Goal: Information Seeking & Learning: Learn about a topic

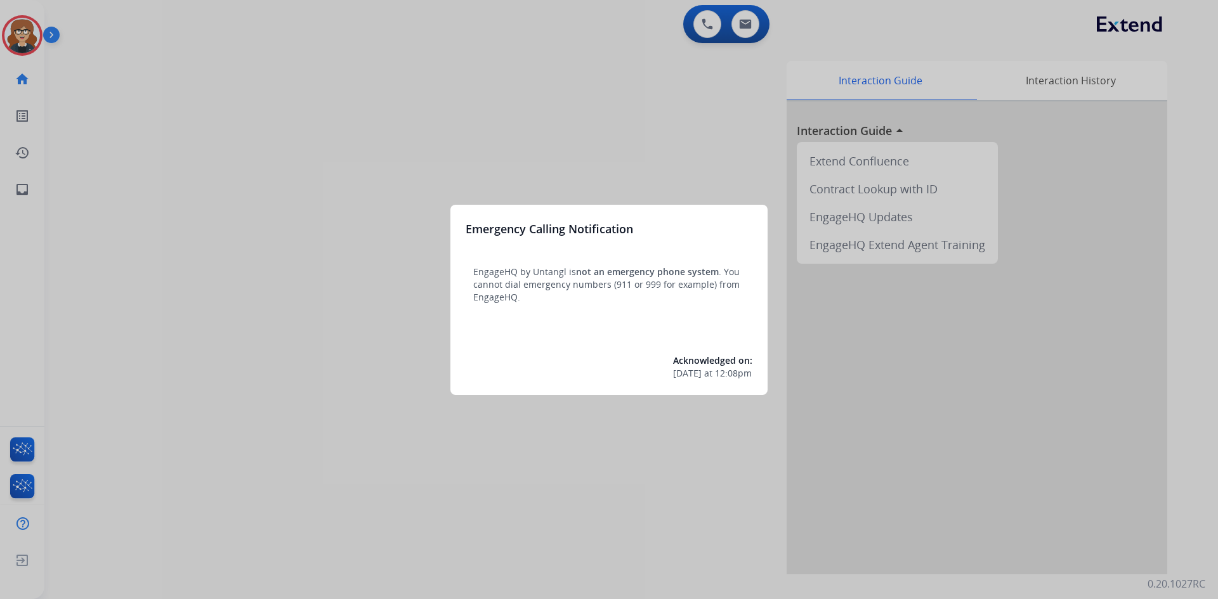
click at [16, 35] on div at bounding box center [609, 299] width 1218 height 599
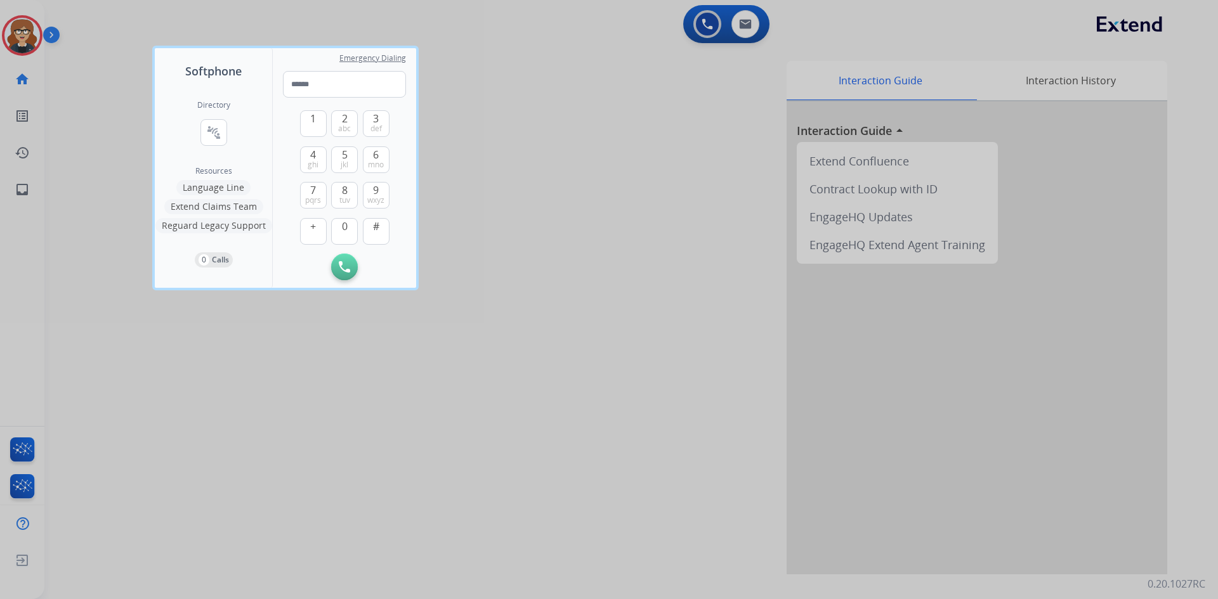
click at [16, 35] on div at bounding box center [609, 299] width 1218 height 599
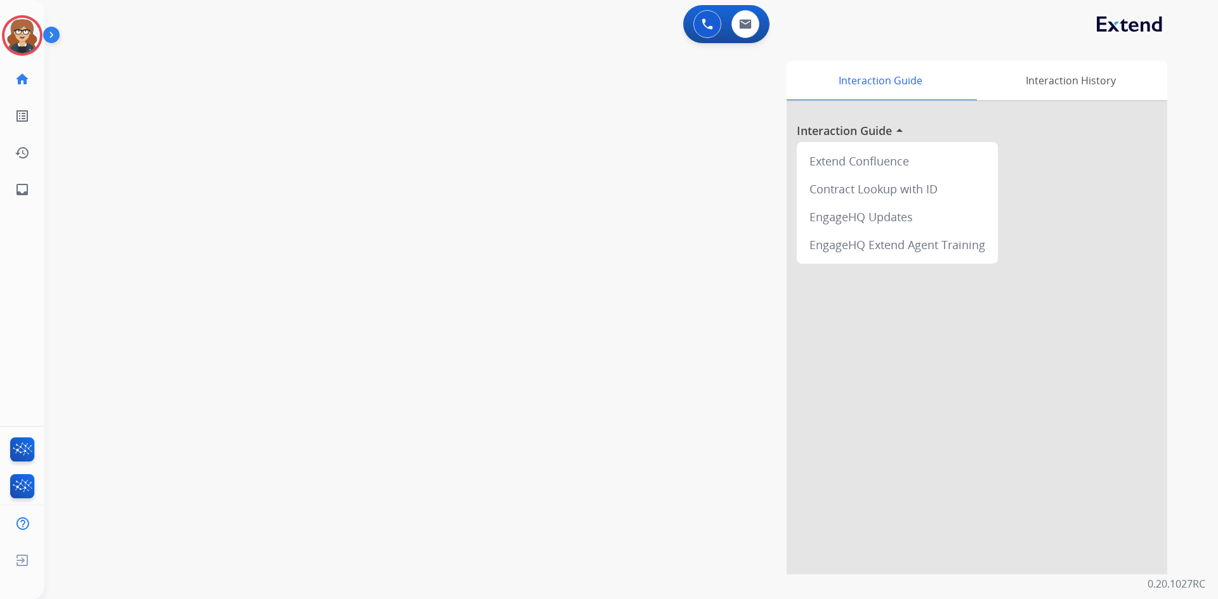
click at [16, 35] on img at bounding box center [22, 36] width 36 height 36
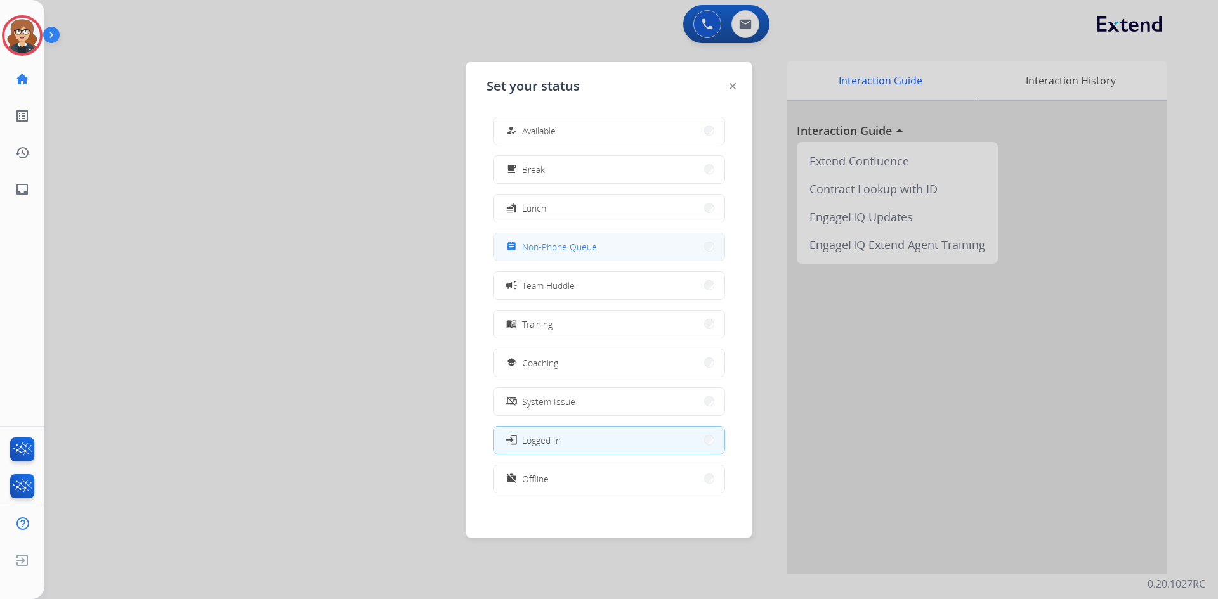
click at [587, 247] on span "Non-Phone Queue" at bounding box center [559, 246] width 75 height 13
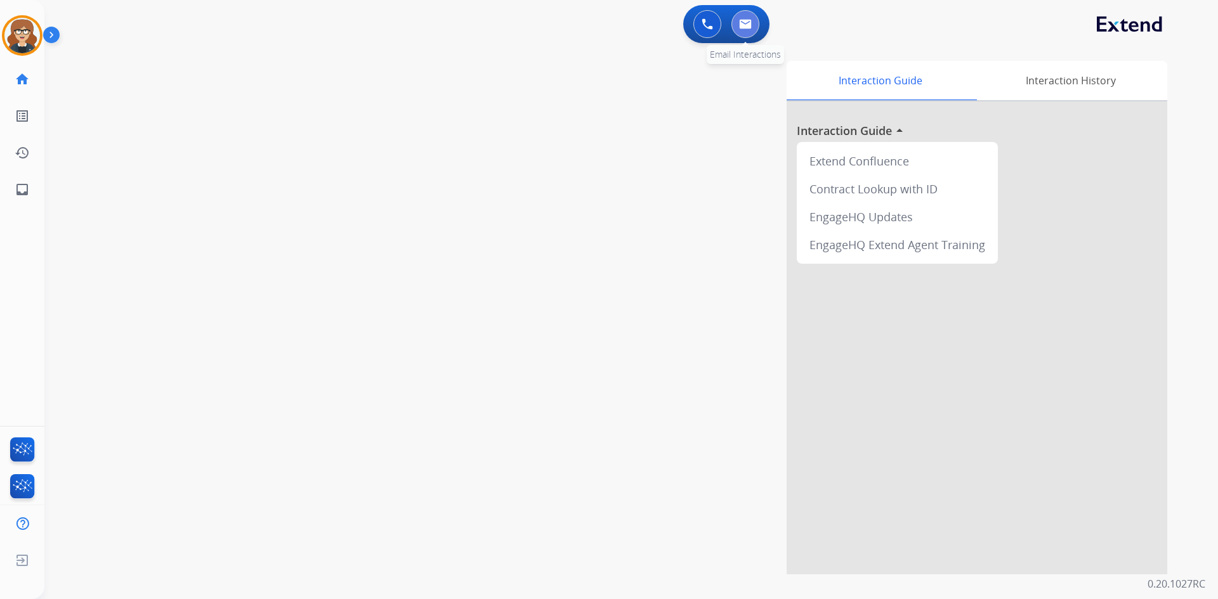
click at [746, 29] on button at bounding box center [745, 24] width 28 height 28
select select "**********"
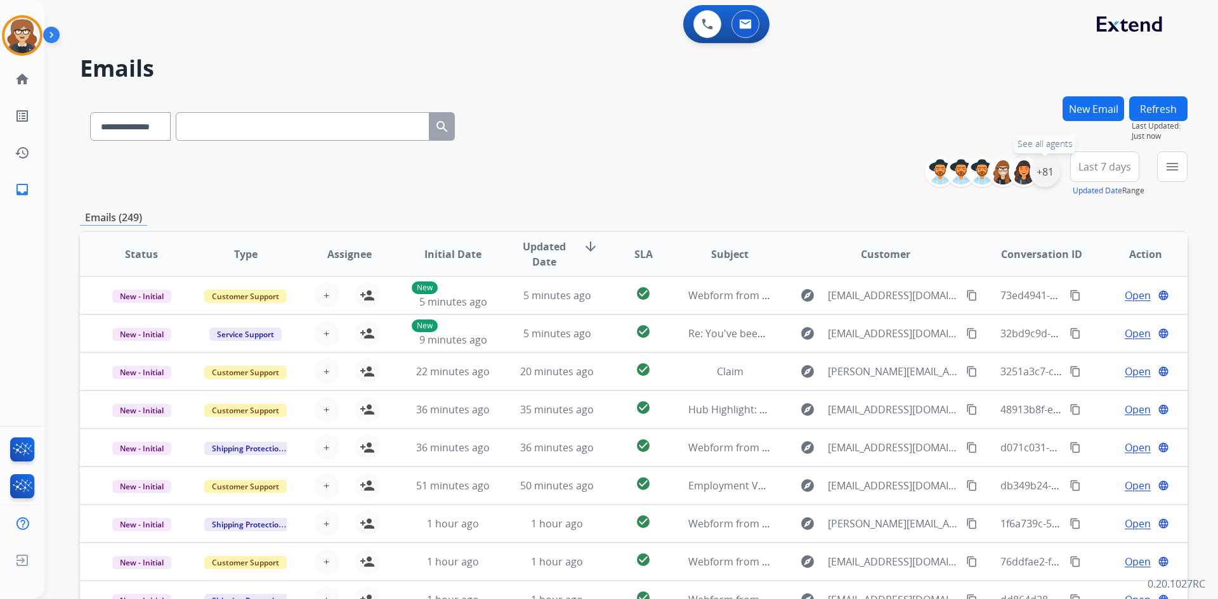
click at [1042, 173] on div "+81" at bounding box center [1045, 172] width 30 height 30
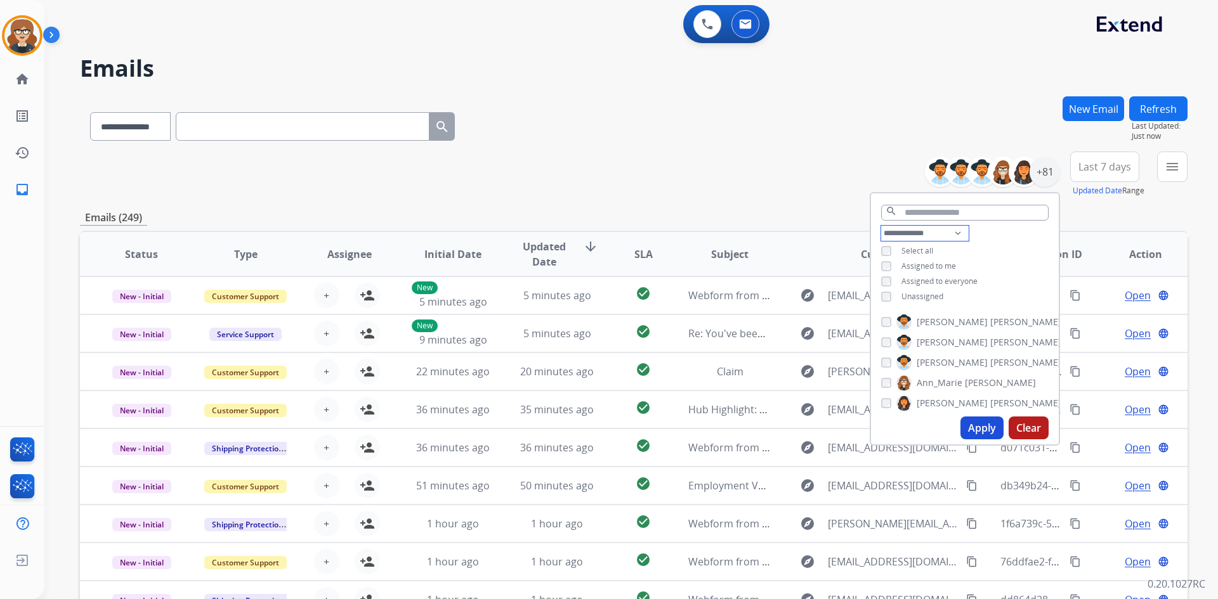
click at [963, 231] on select "**********" at bounding box center [925, 233] width 88 height 15
select select "**********"
click at [881, 226] on select "**********" at bounding box center [925, 233] width 88 height 15
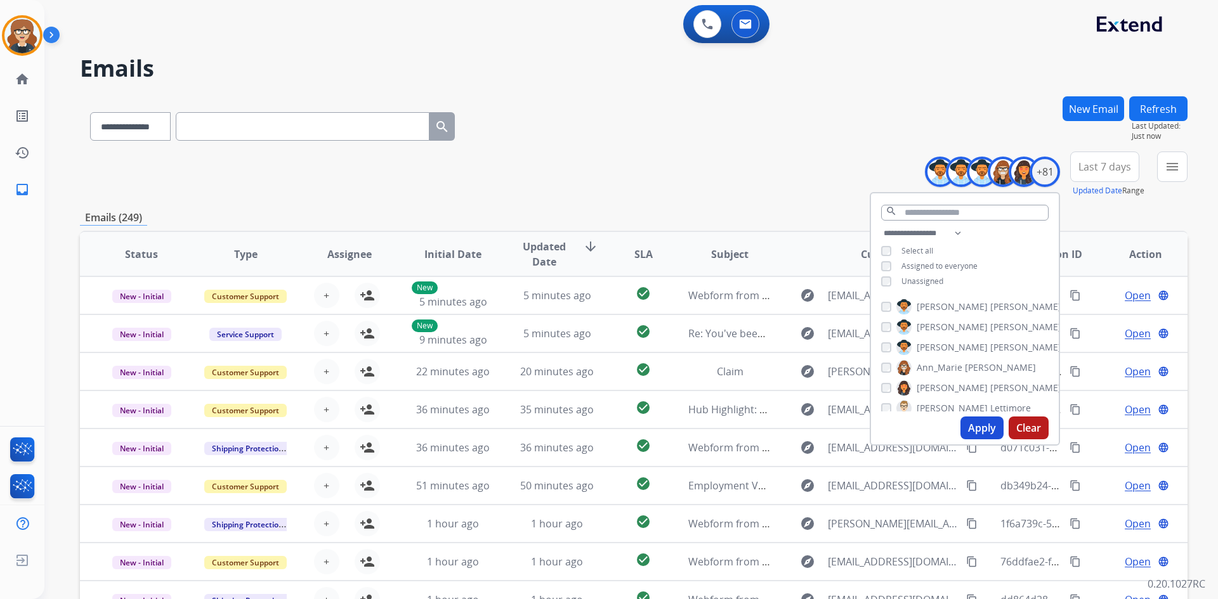
click at [1088, 166] on span "Last 7 days" at bounding box center [1104, 166] width 53 height 5
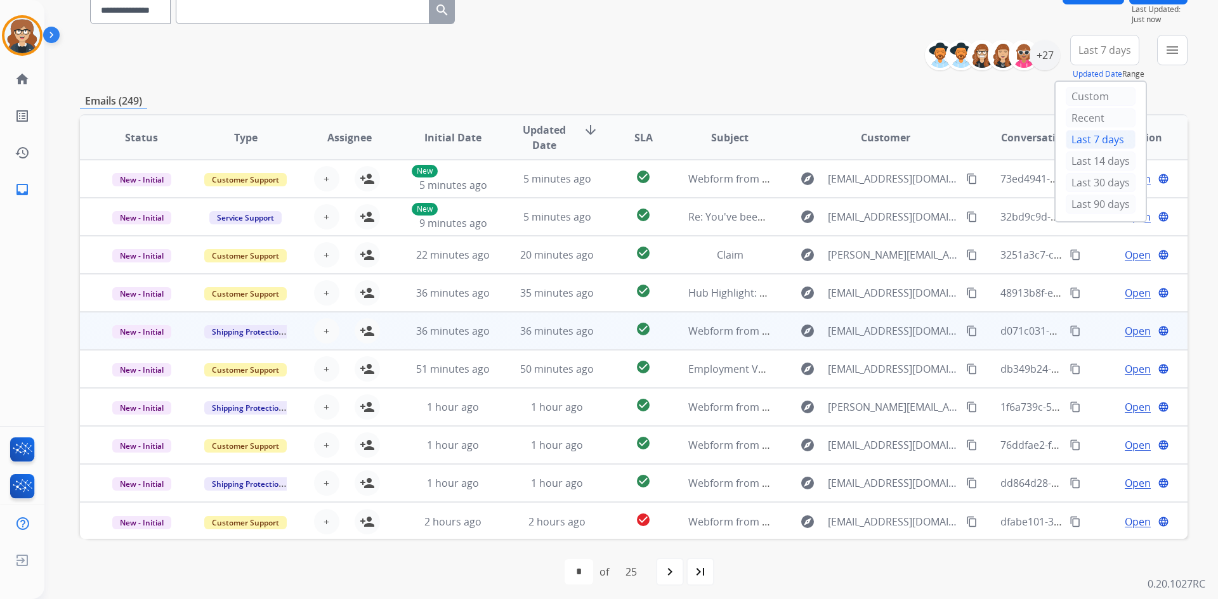
scroll to position [122, 0]
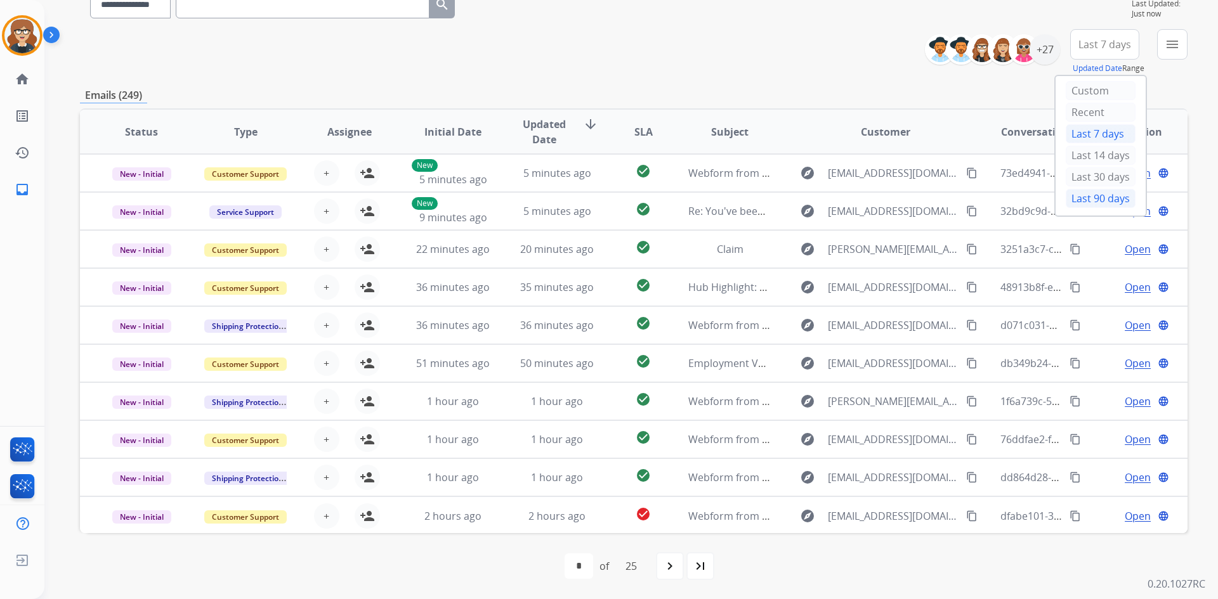
click at [1089, 199] on div "Last 90 days" at bounding box center [1101, 198] width 70 height 19
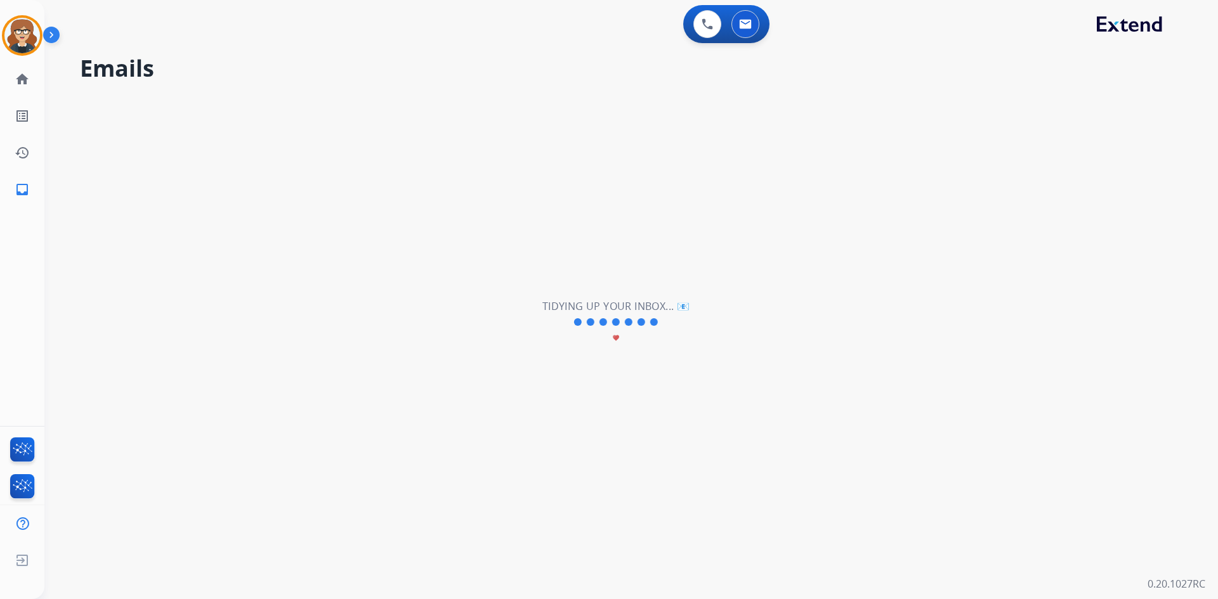
scroll to position [0, 0]
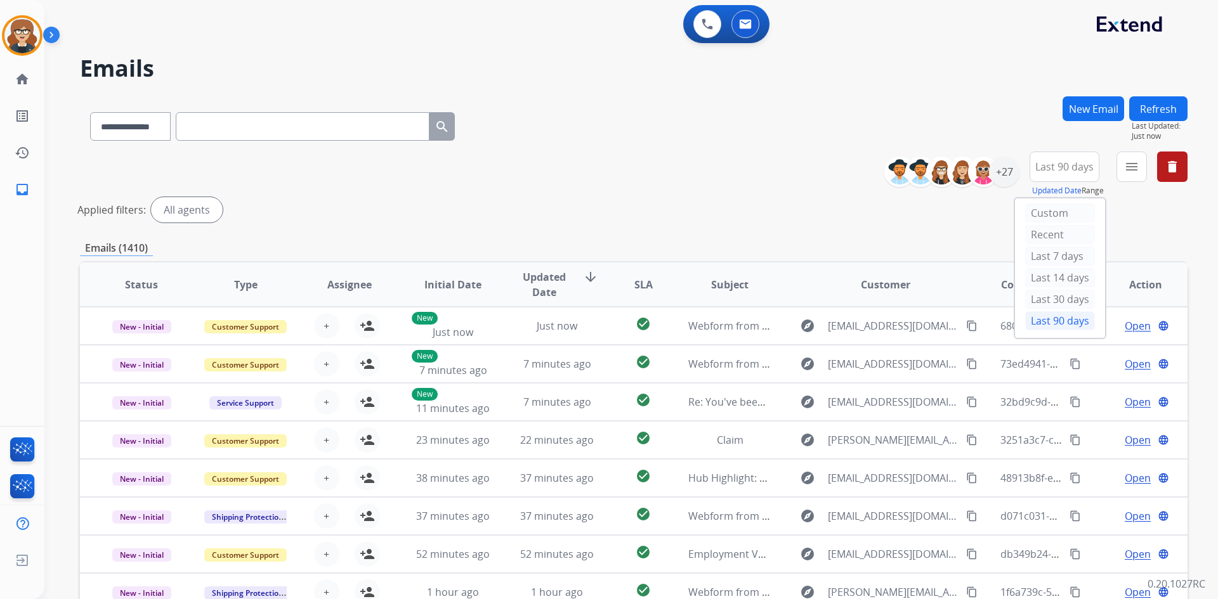
click at [1138, 221] on div "Applied filters: All agents" at bounding box center [631, 209] width 1108 height 25
click at [1132, 166] on mat-icon "menu" at bounding box center [1131, 166] width 15 height 15
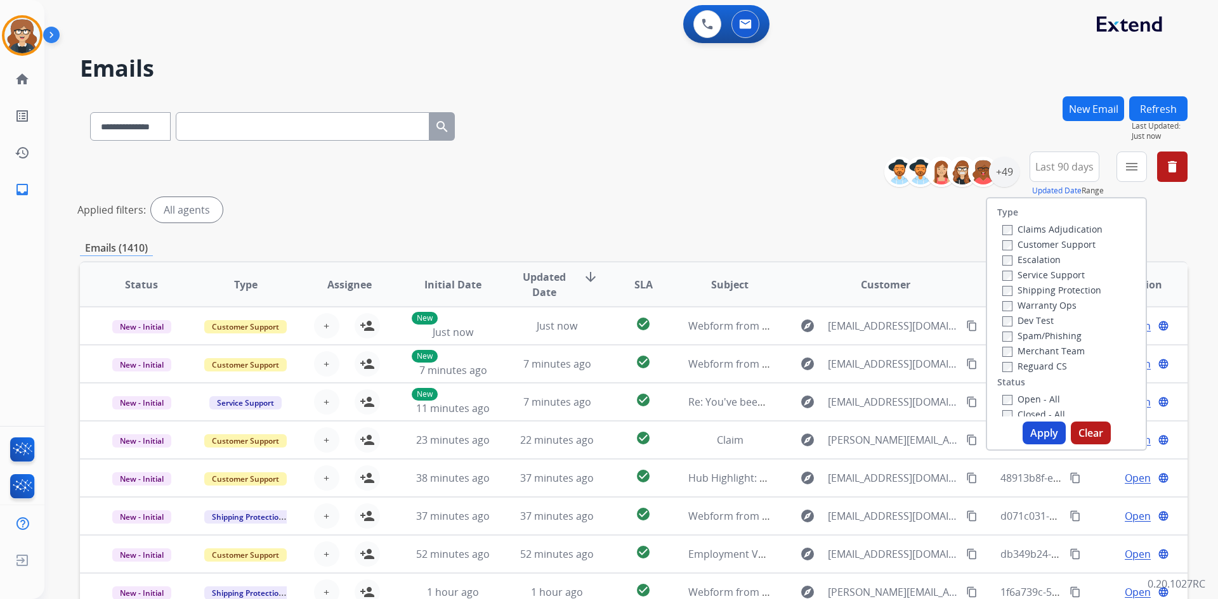
click at [1032, 244] on label "Customer Support" at bounding box center [1048, 245] width 93 height 12
click at [1045, 287] on label "Shipping Protection" at bounding box center [1051, 290] width 99 height 12
click at [1039, 429] on button "Apply" at bounding box center [1044, 433] width 43 height 23
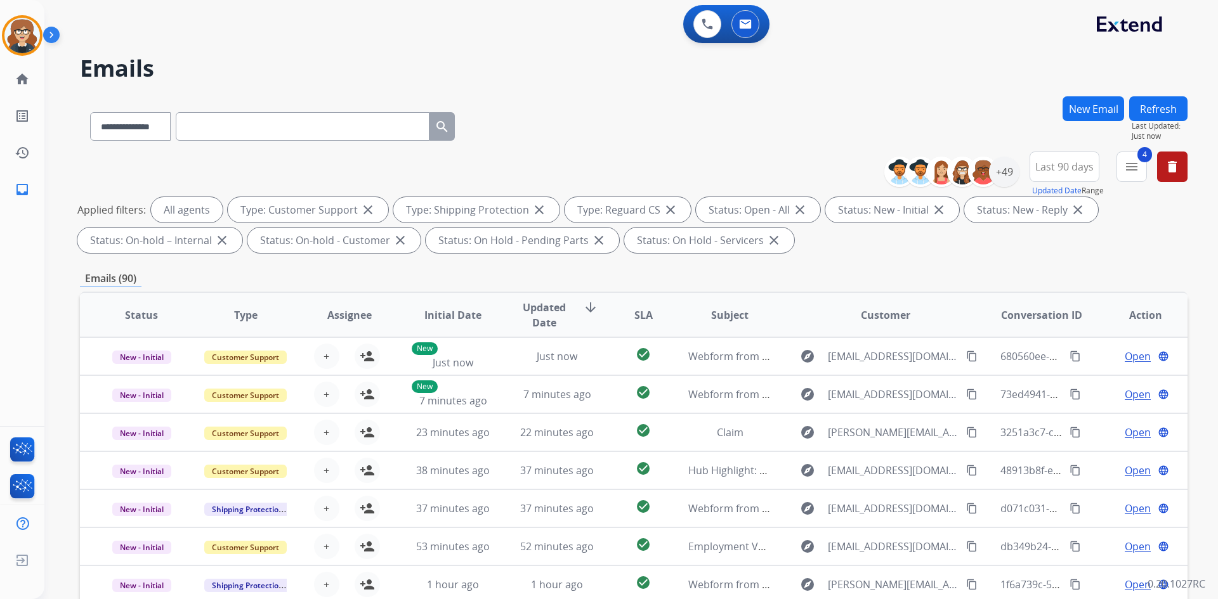
click at [733, 134] on div "**********" at bounding box center [634, 123] width 1108 height 55
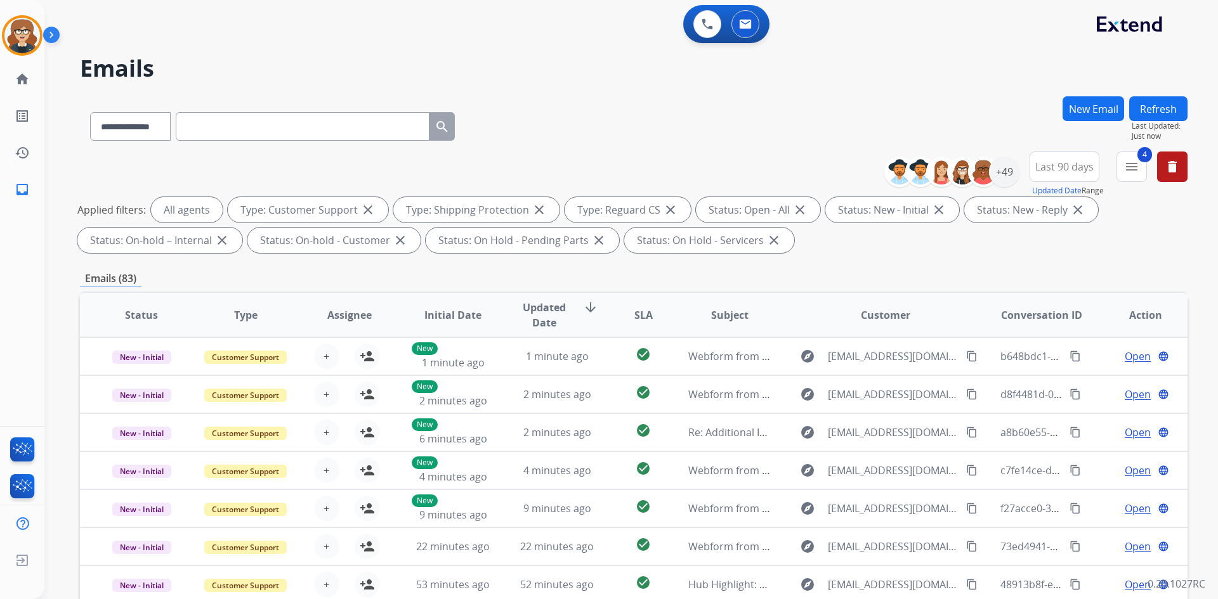
click at [350, 310] on span "Assignee" at bounding box center [349, 315] width 44 height 15
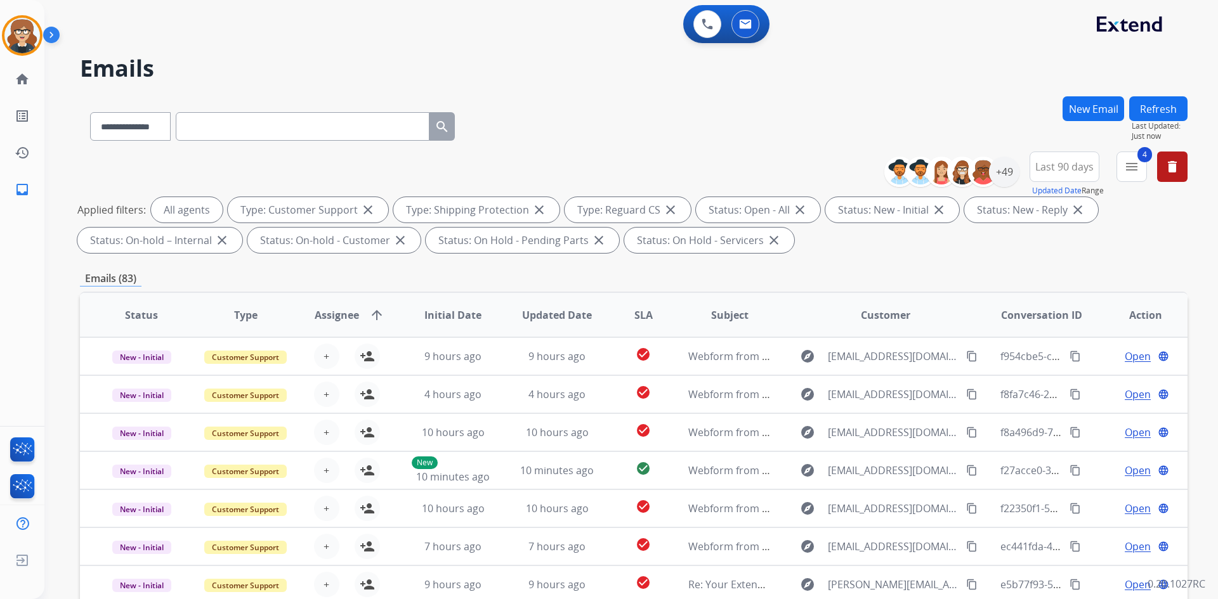
click at [330, 316] on span "Assignee" at bounding box center [337, 315] width 44 height 15
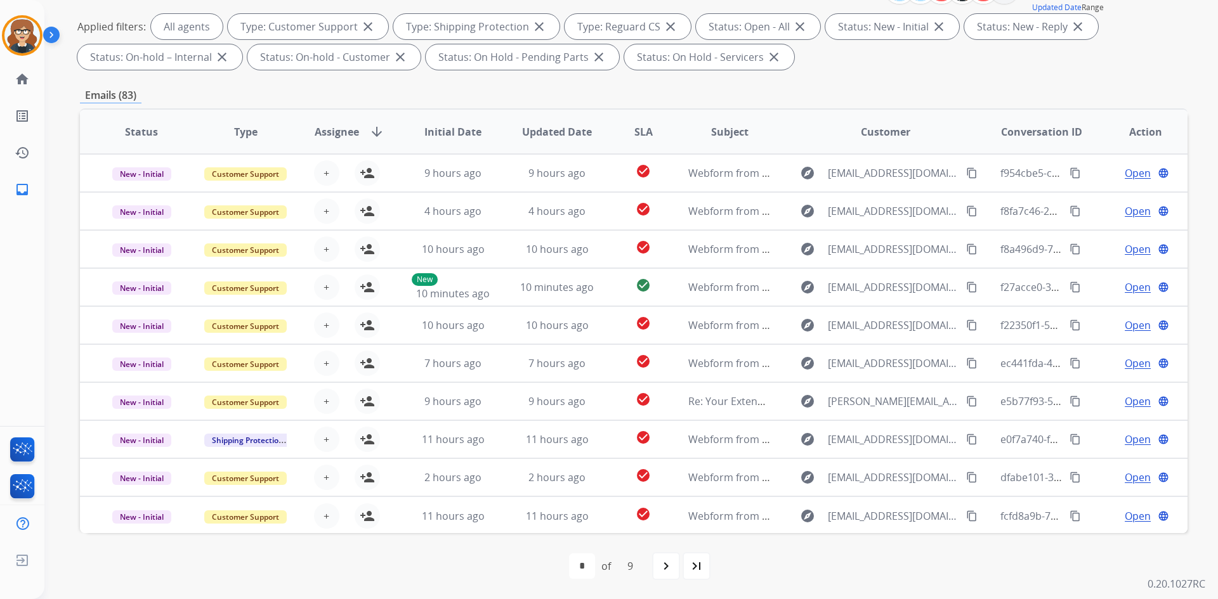
click at [337, 130] on span "Assignee" at bounding box center [337, 131] width 44 height 15
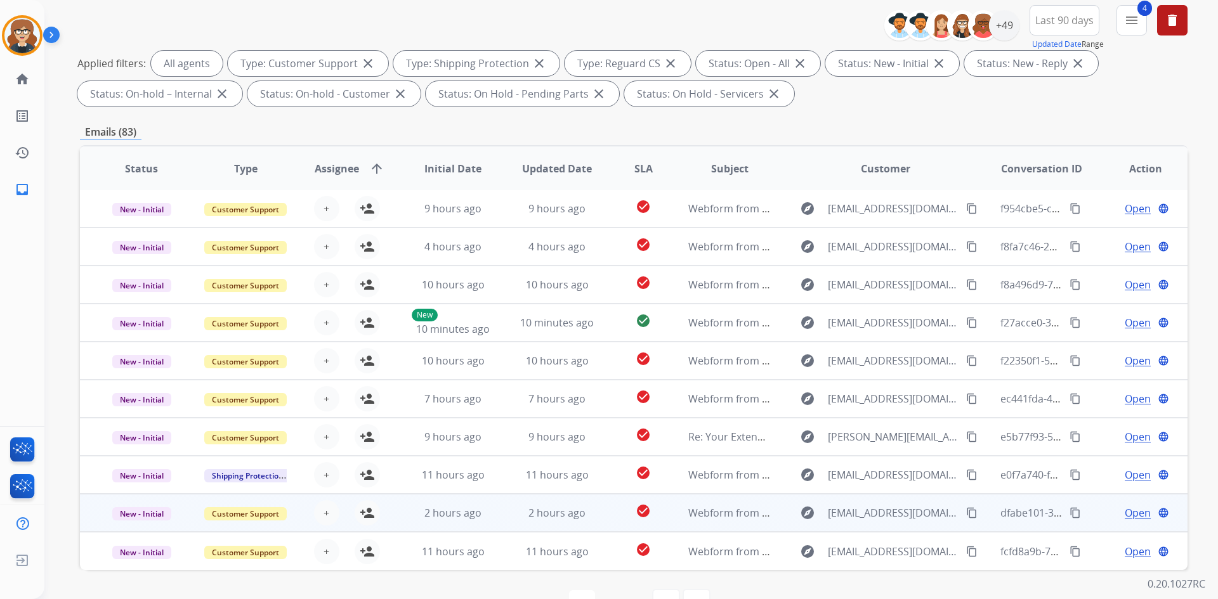
scroll to position [183, 0]
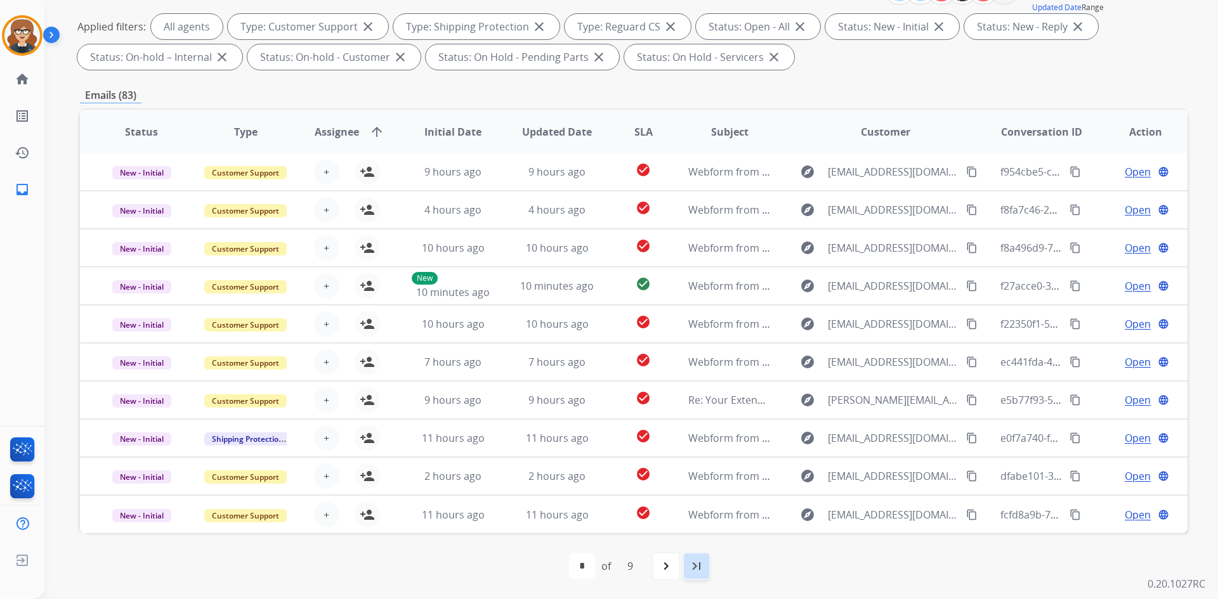
click at [699, 568] on mat-icon "last_page" at bounding box center [696, 566] width 15 height 15
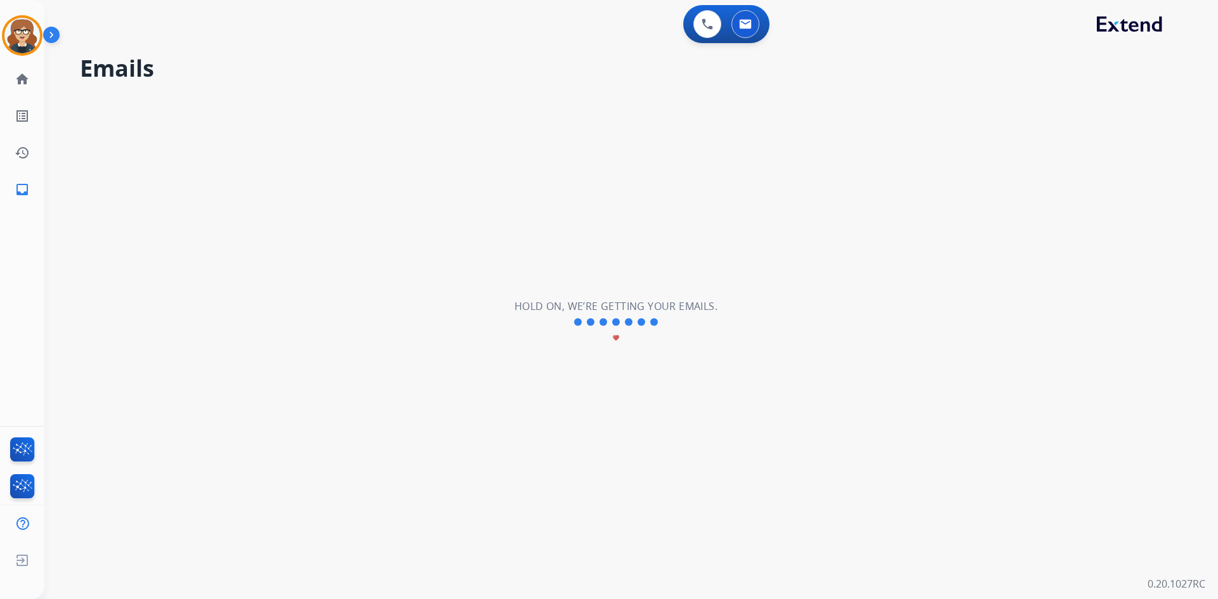
scroll to position [0, 0]
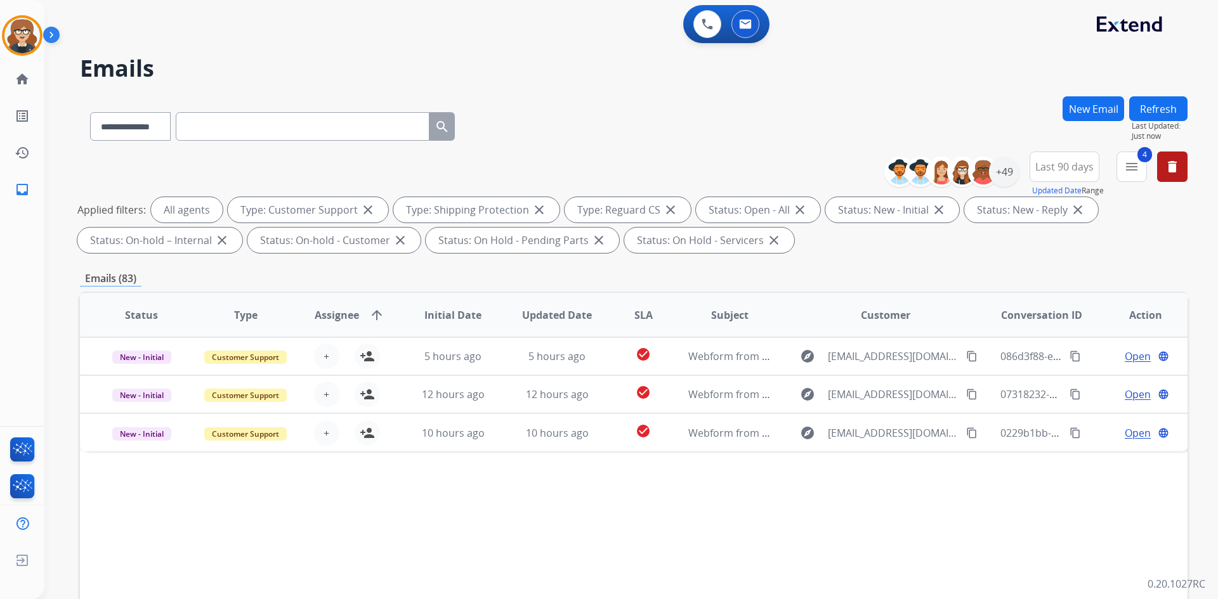
click at [336, 318] on span "Assignee" at bounding box center [337, 315] width 44 height 15
click at [1001, 169] on div "+49" at bounding box center [1004, 172] width 30 height 30
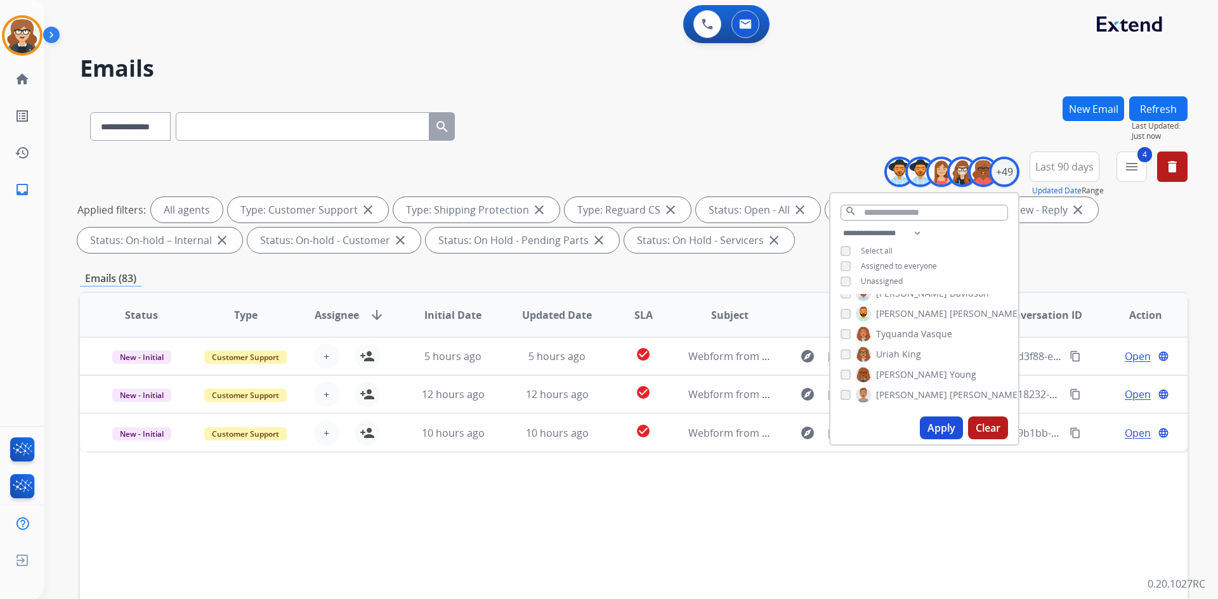
click at [940, 422] on button "Apply" at bounding box center [941, 428] width 43 height 23
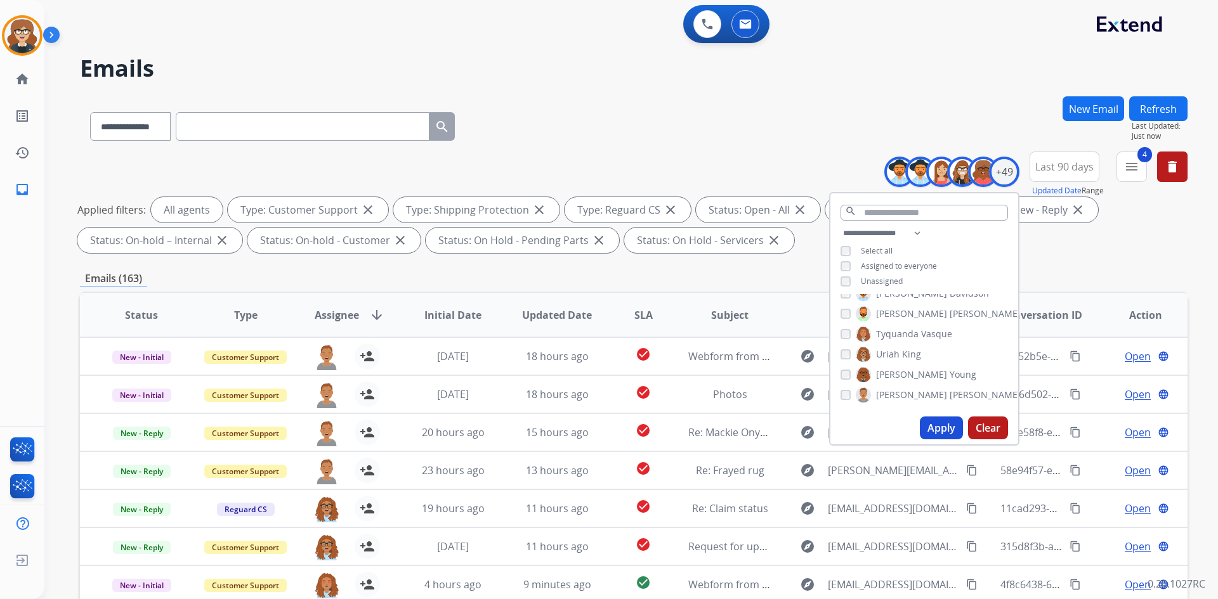
click at [1070, 258] on div "**********" at bounding box center [634, 205] width 1108 height 107
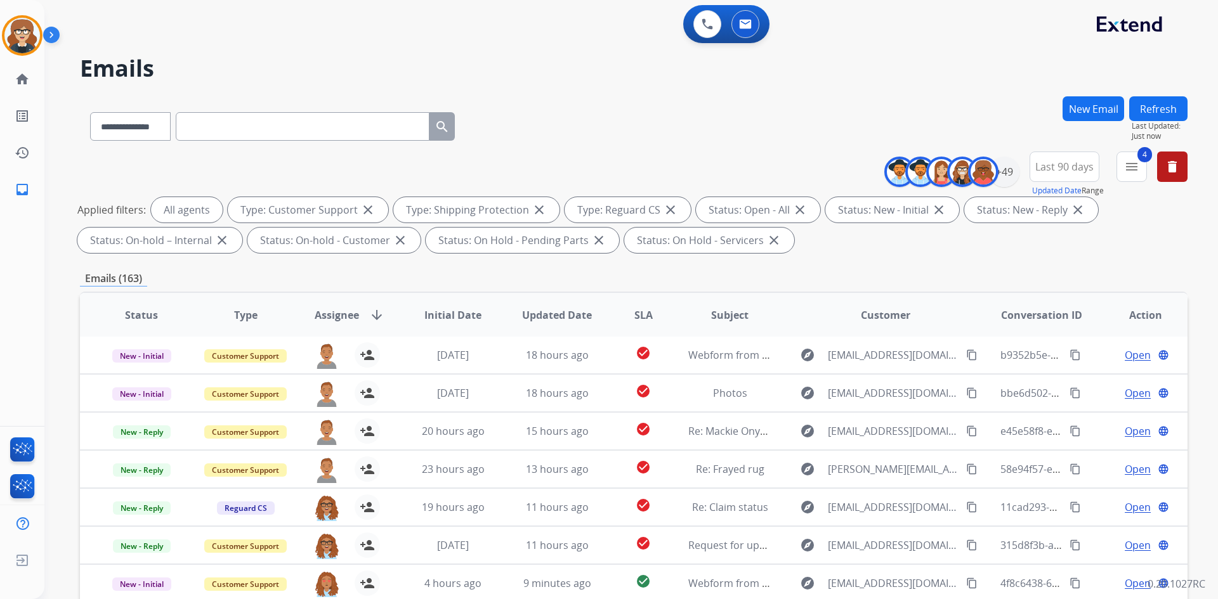
scroll to position [183, 0]
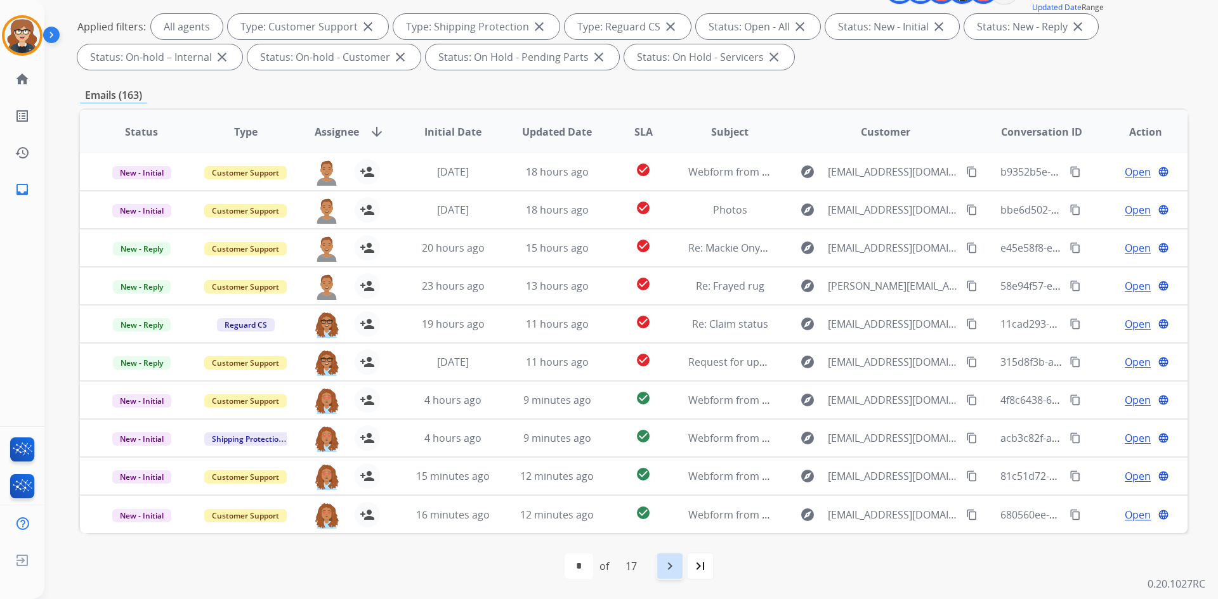
click at [676, 570] on mat-icon "navigate_next" at bounding box center [669, 566] width 15 height 15
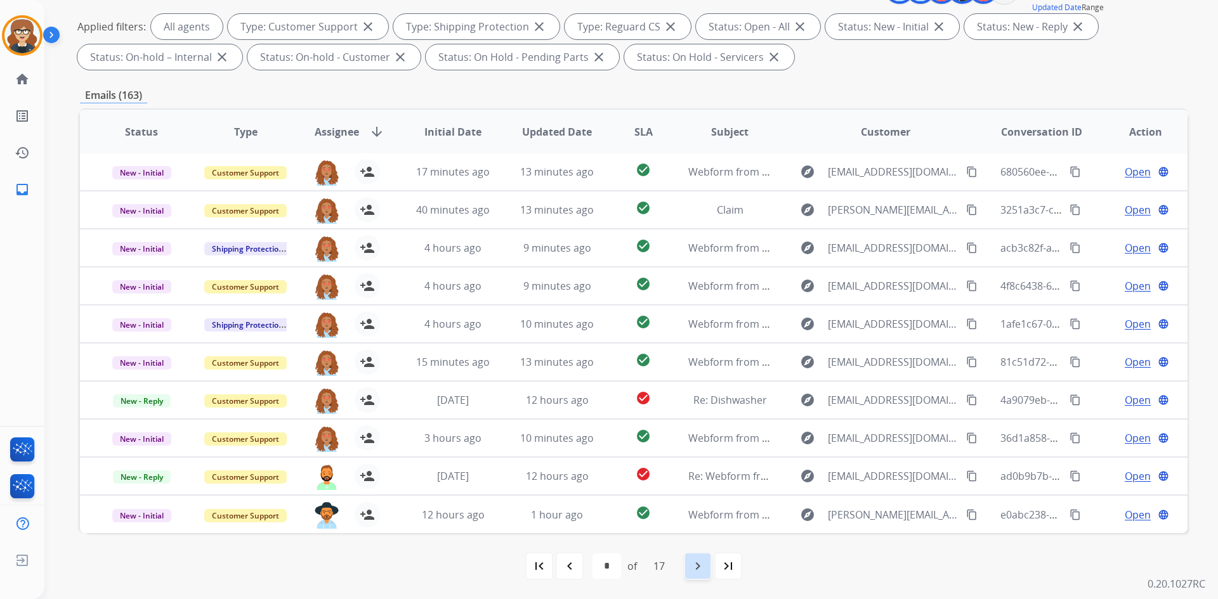
click at [695, 561] on mat-icon "navigate_next" at bounding box center [697, 566] width 15 height 15
select select "*"
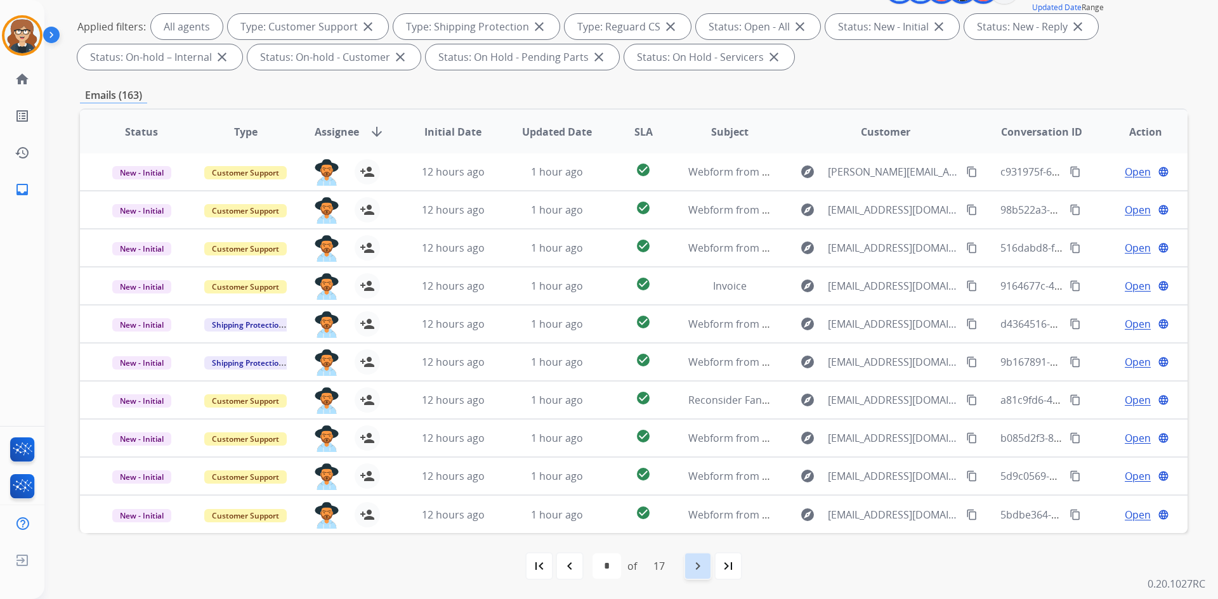
click at [701, 566] on mat-icon "navigate_next" at bounding box center [697, 566] width 15 height 15
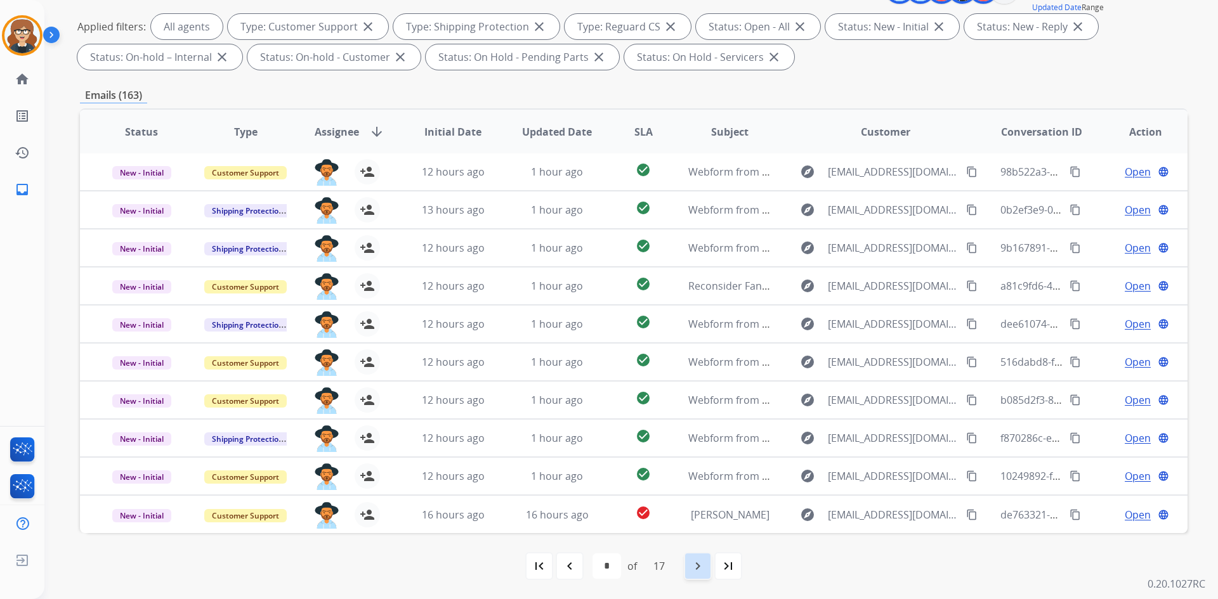
click at [700, 568] on mat-icon "navigate_next" at bounding box center [697, 566] width 15 height 15
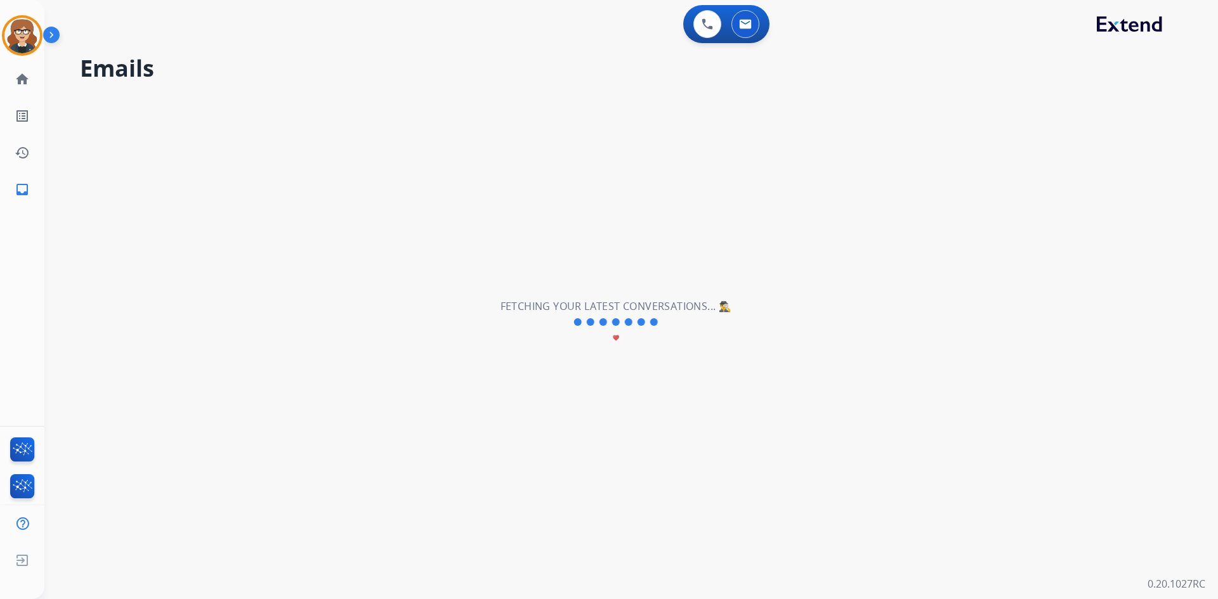
scroll to position [0, 0]
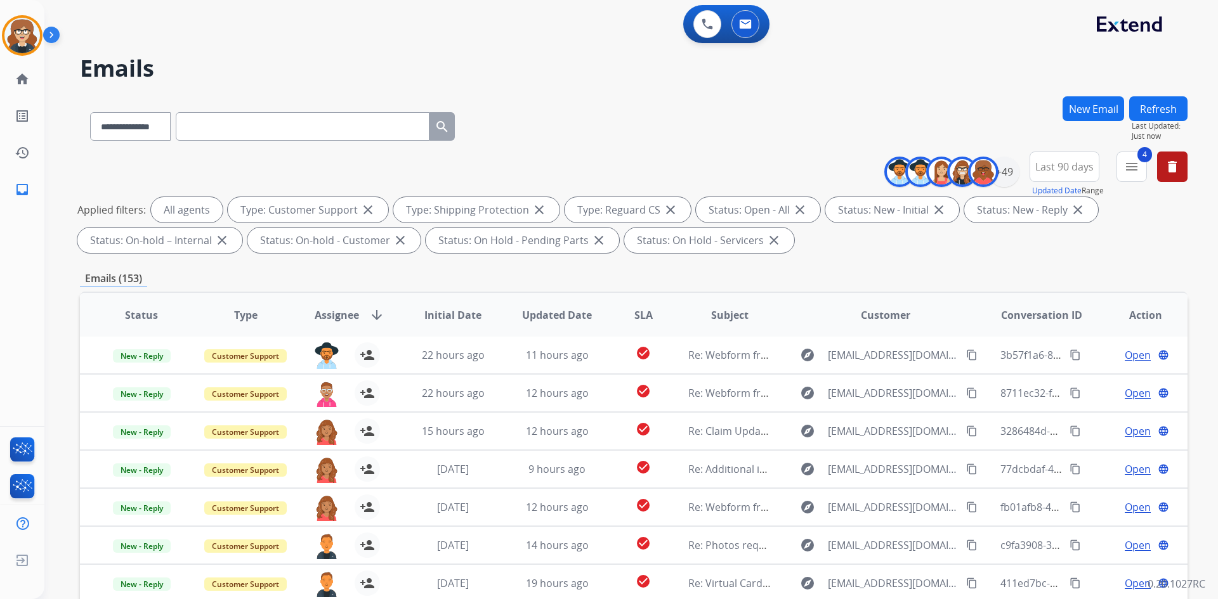
drag, startPoint x: 0, startPoint y: 111, endPoint x: -7, endPoint y: 108, distance: 7.7
click at [0, 108] on html "**********" at bounding box center [609, 299] width 1218 height 599
click at [550, 148] on div "**********" at bounding box center [634, 123] width 1108 height 55
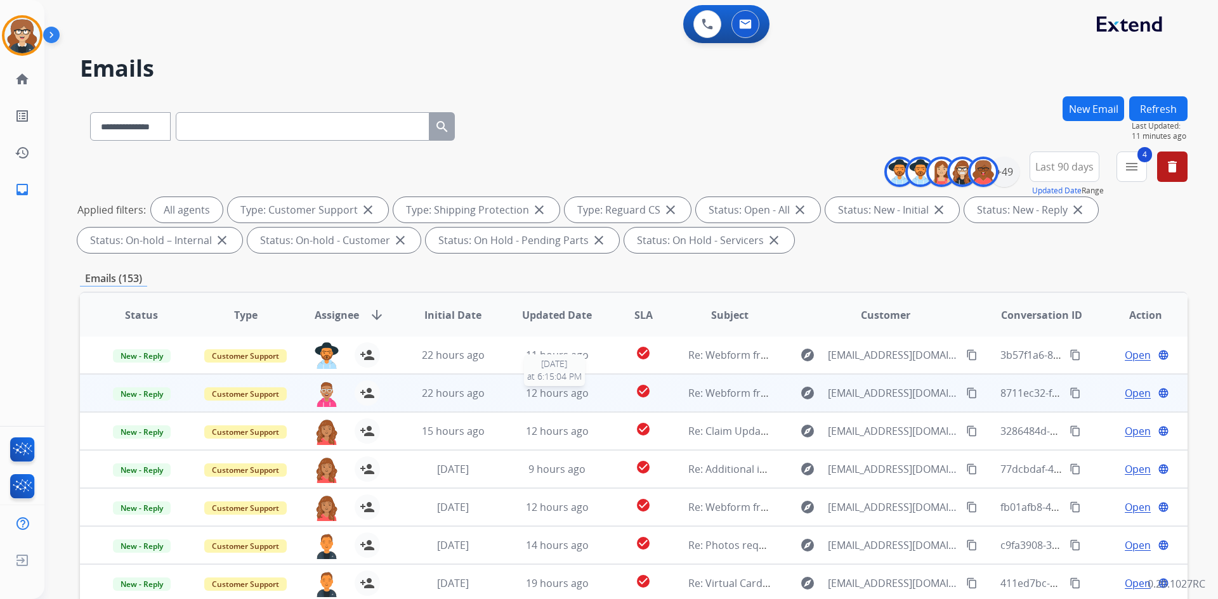
scroll to position [183, 0]
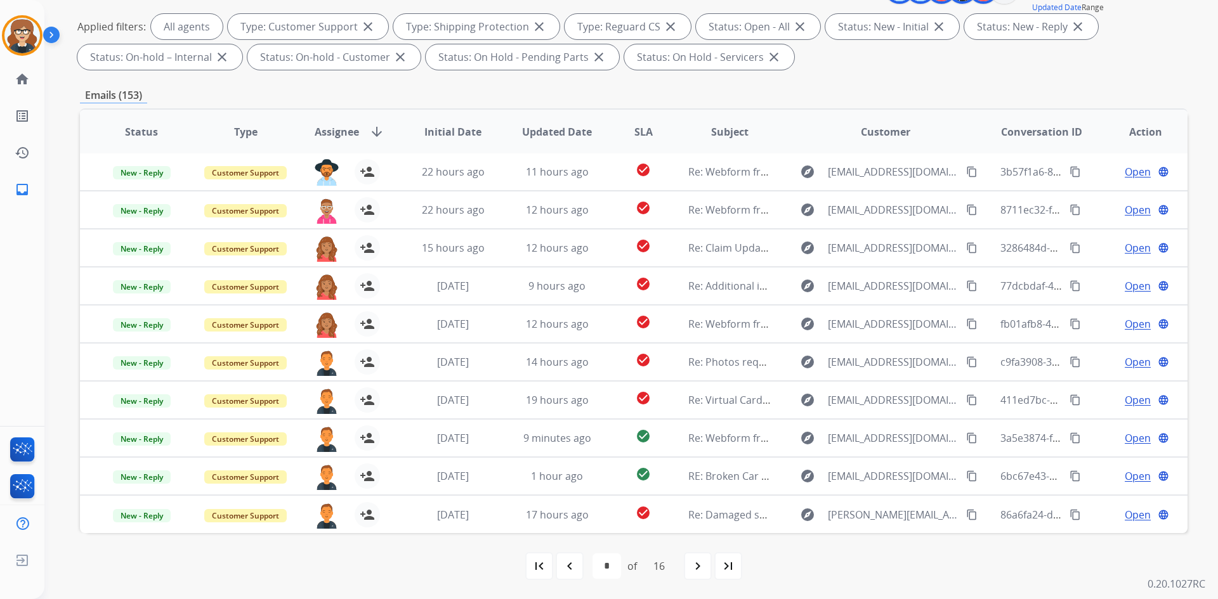
click at [538, 568] on mat-icon "first_page" at bounding box center [539, 566] width 15 height 15
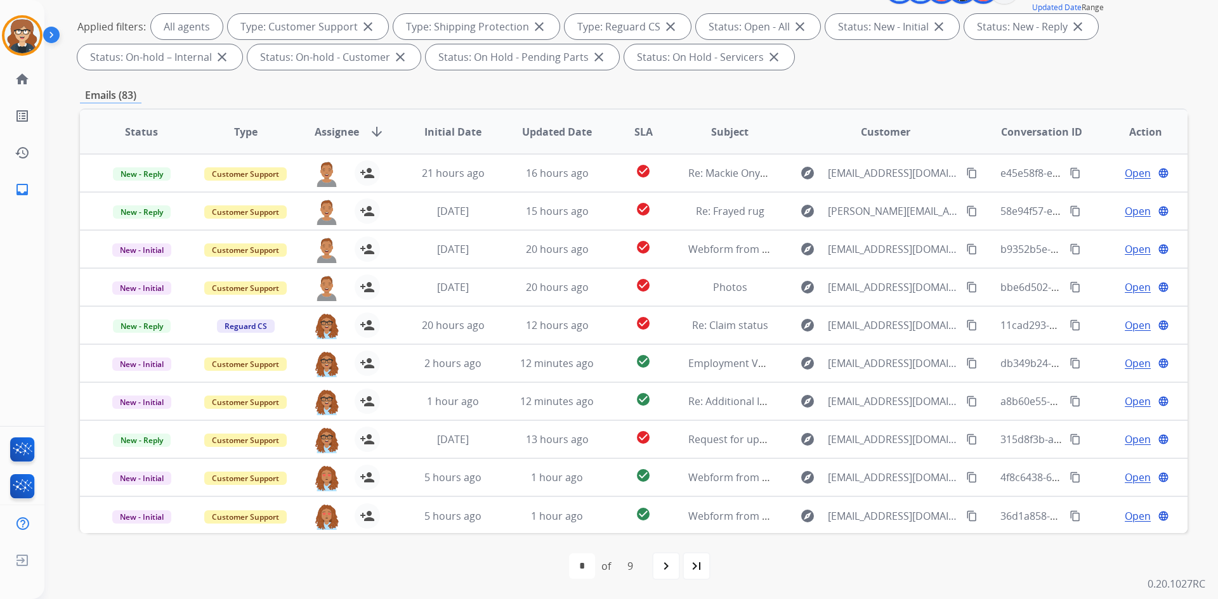
scroll to position [0, 0]
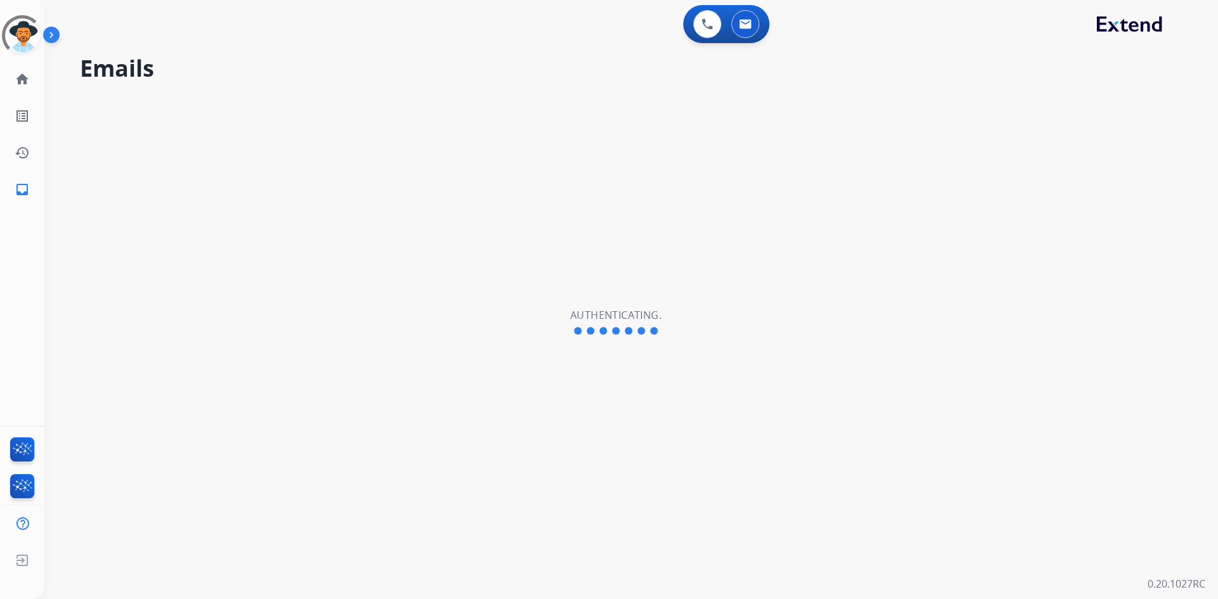
select select "**********"
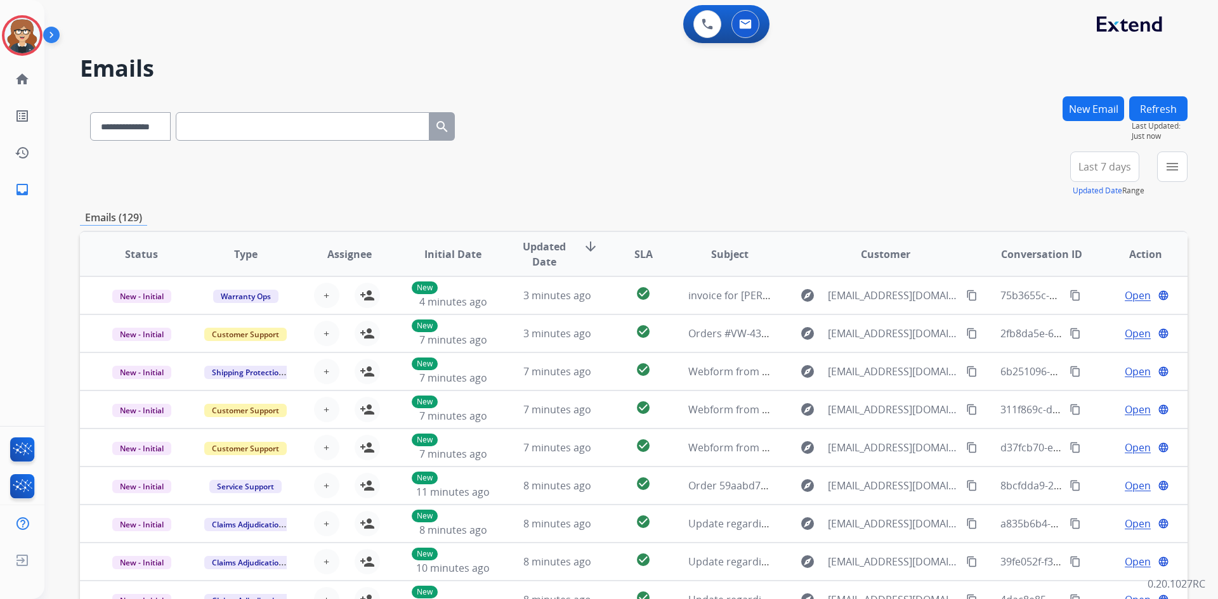
click at [1104, 164] on span "Last 7 days" at bounding box center [1104, 166] width 53 height 5
click at [900, 169] on div "**********" at bounding box center [634, 175] width 1108 height 46
click at [1039, 174] on div "+81" at bounding box center [1045, 172] width 30 height 30
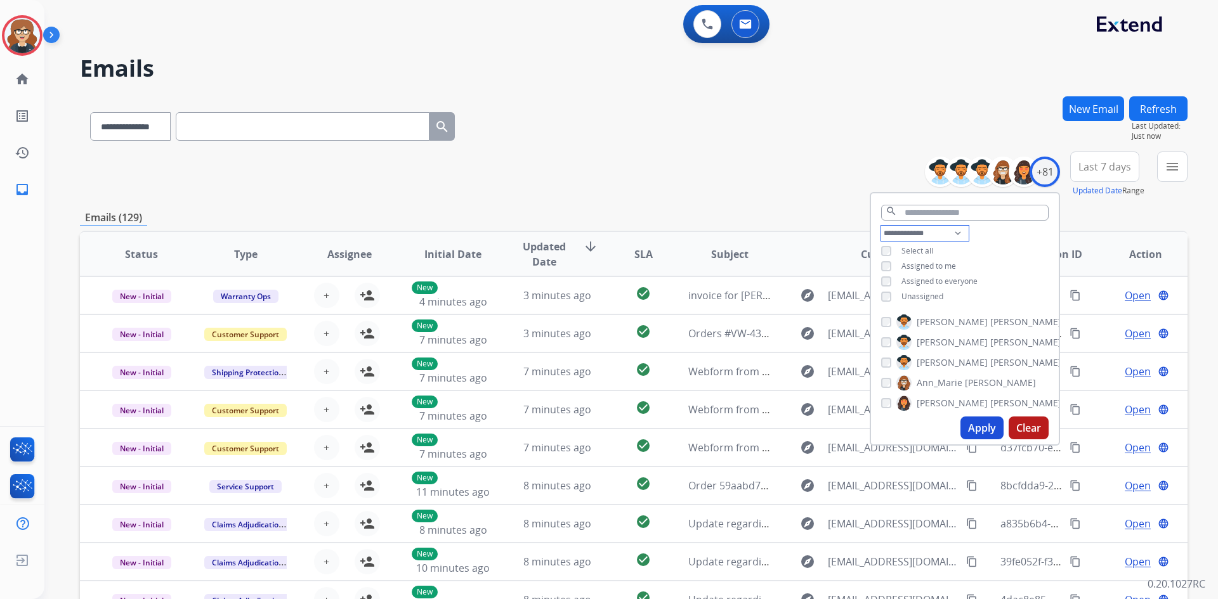
click at [956, 230] on select "**********" at bounding box center [925, 233] width 88 height 15
select select "**********"
click at [881, 226] on select "**********" at bounding box center [925, 233] width 88 height 15
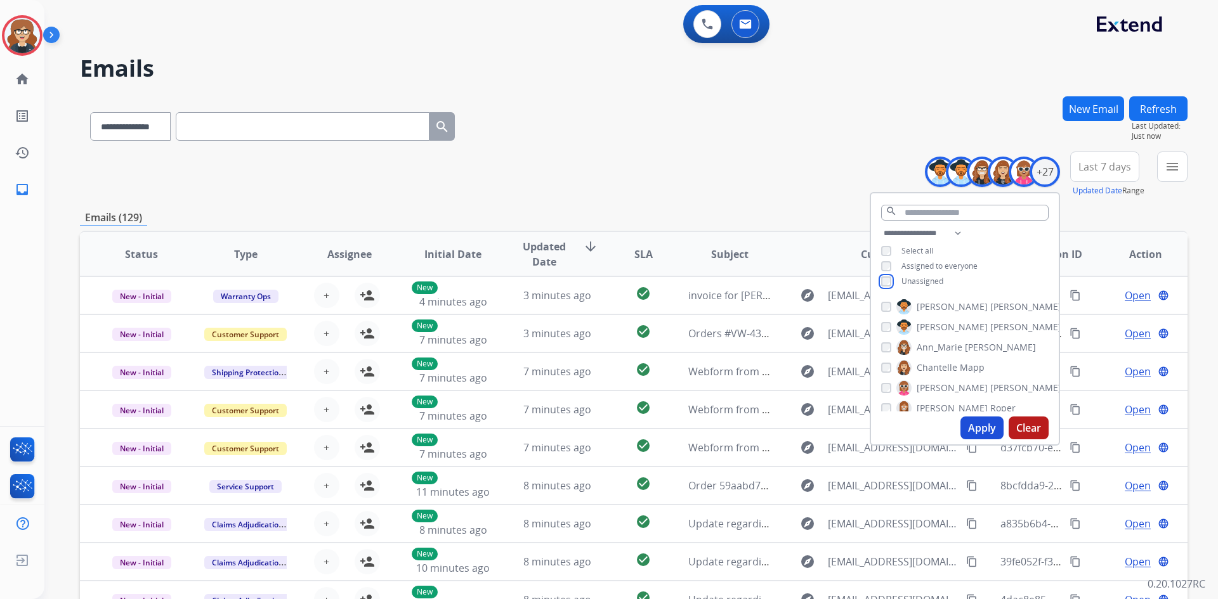
scroll to position [440, 0]
click at [985, 424] on button "Apply" at bounding box center [981, 428] width 43 height 23
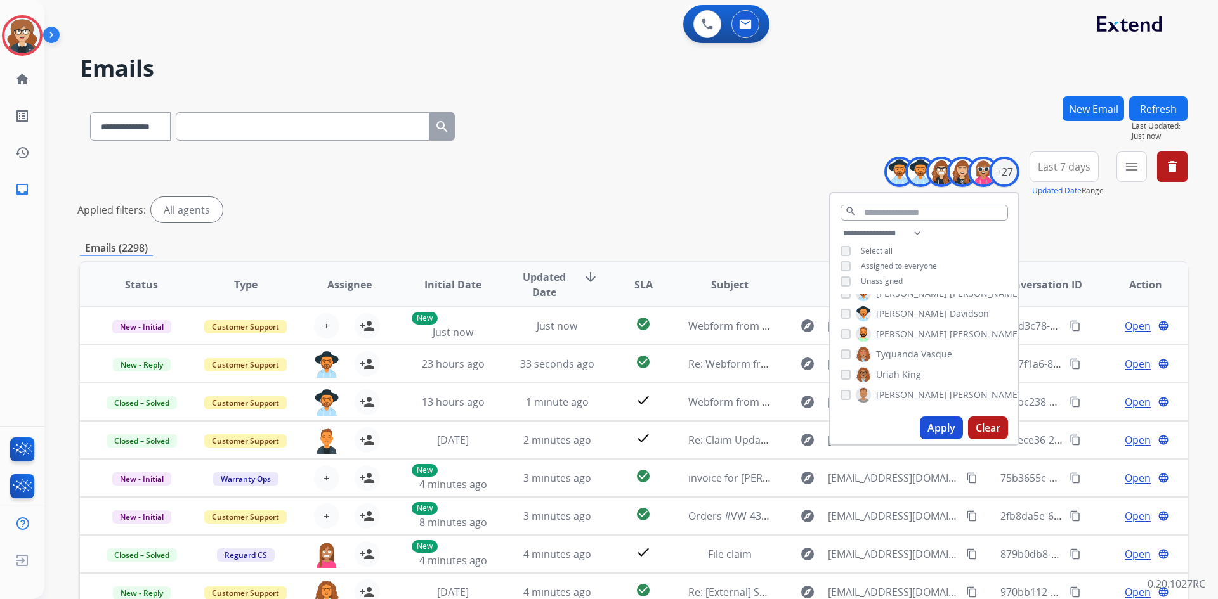
click at [1093, 219] on div "Applied filters: All agents" at bounding box center [631, 209] width 1108 height 25
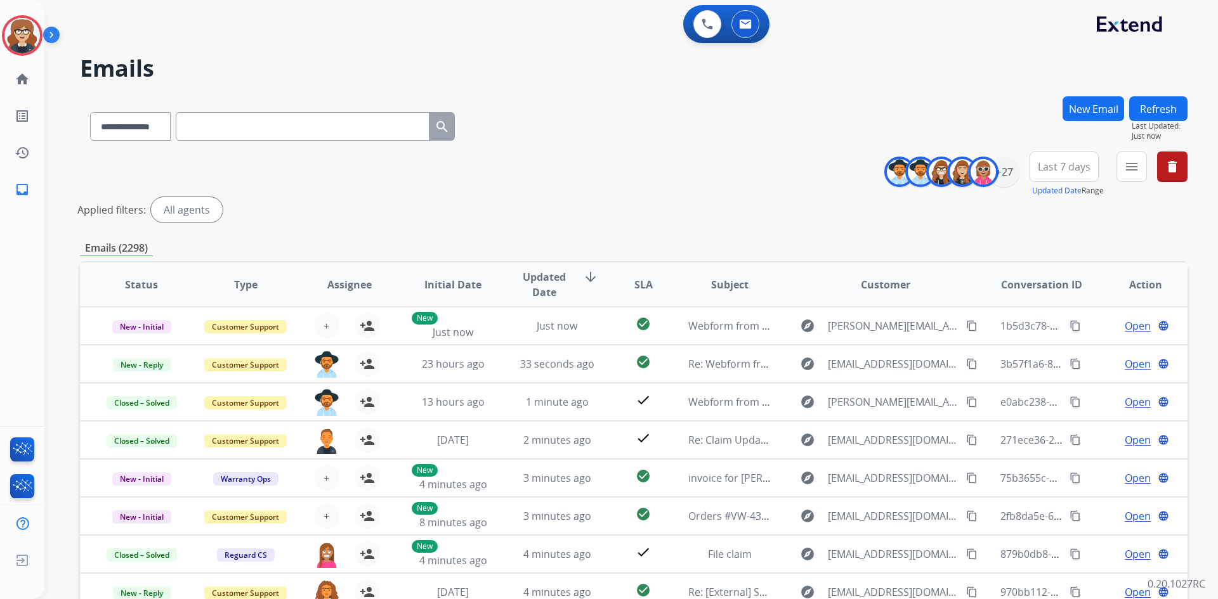
click at [1071, 167] on span "Last 7 days" at bounding box center [1064, 166] width 53 height 5
click at [1072, 315] on div "Last 90 days" at bounding box center [1060, 320] width 70 height 19
click at [1140, 219] on div "Applied filters: All agents" at bounding box center [631, 209] width 1108 height 25
click at [1132, 165] on mat-icon "menu" at bounding box center [1131, 166] width 15 height 15
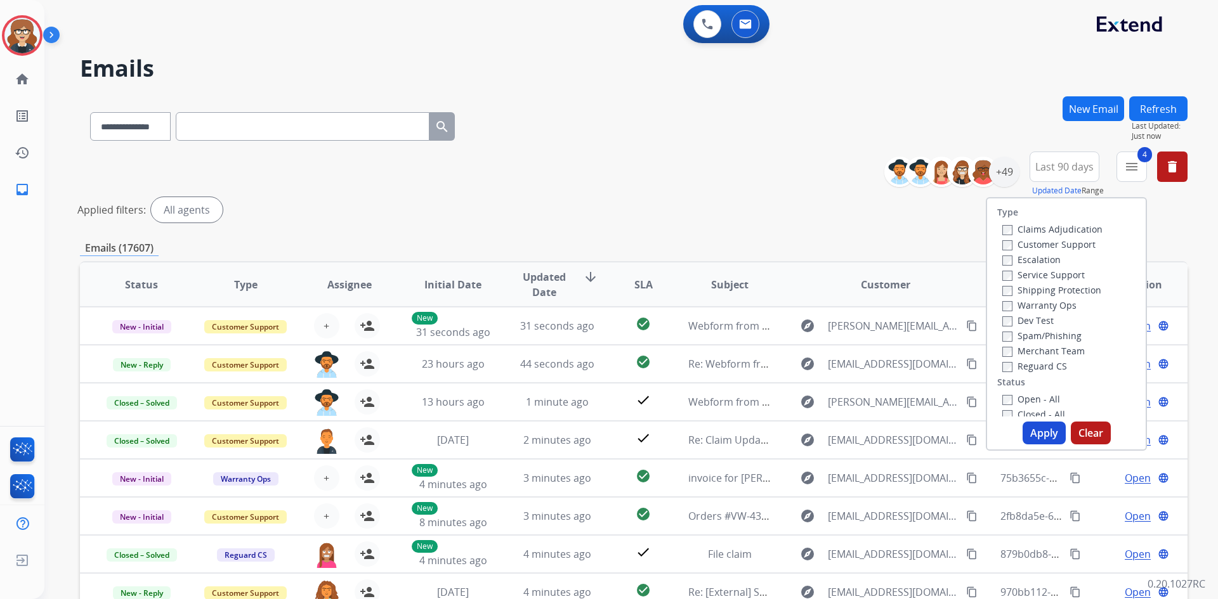
click at [1040, 430] on button "Apply" at bounding box center [1044, 433] width 43 height 23
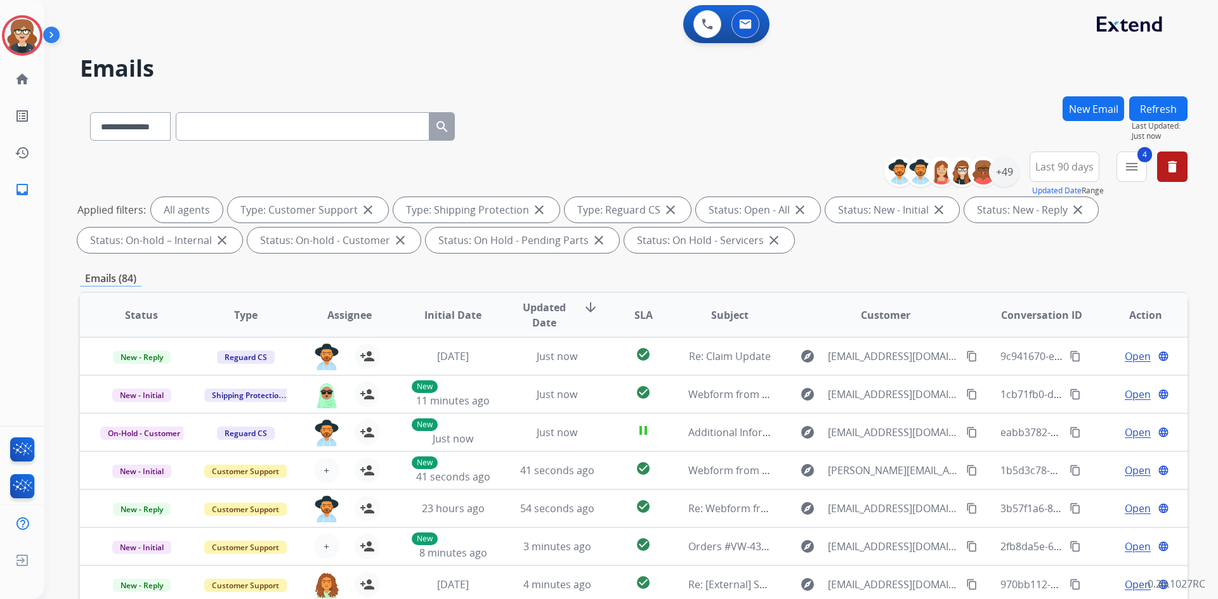
click at [358, 313] on span "Assignee" at bounding box center [349, 315] width 44 height 15
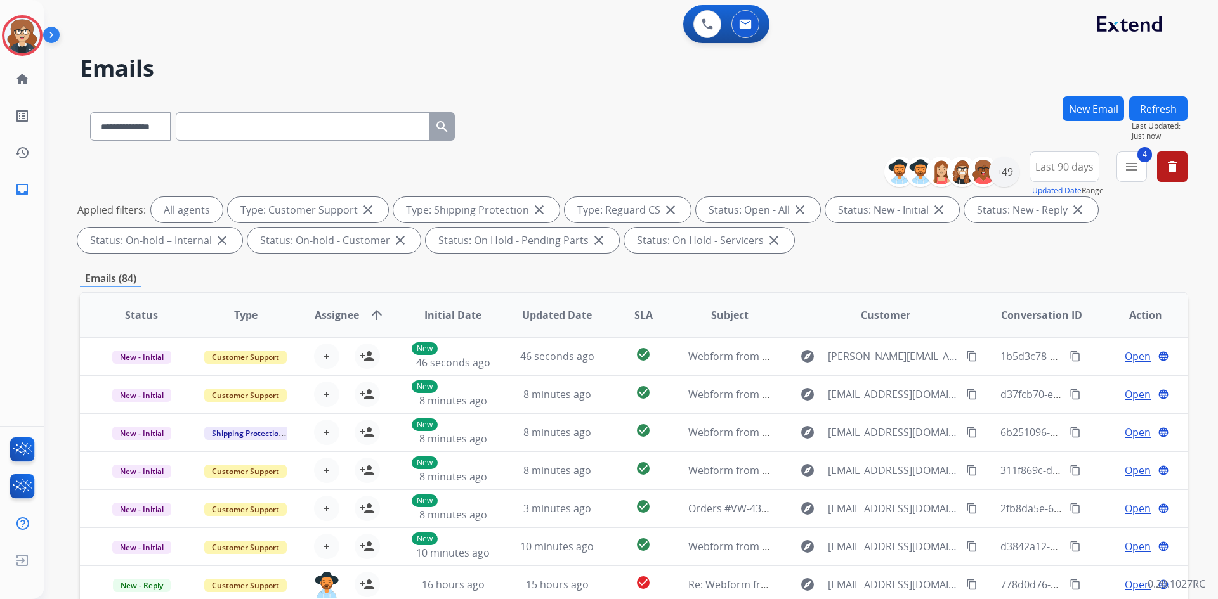
click at [351, 317] on span "Assignee" at bounding box center [337, 315] width 44 height 15
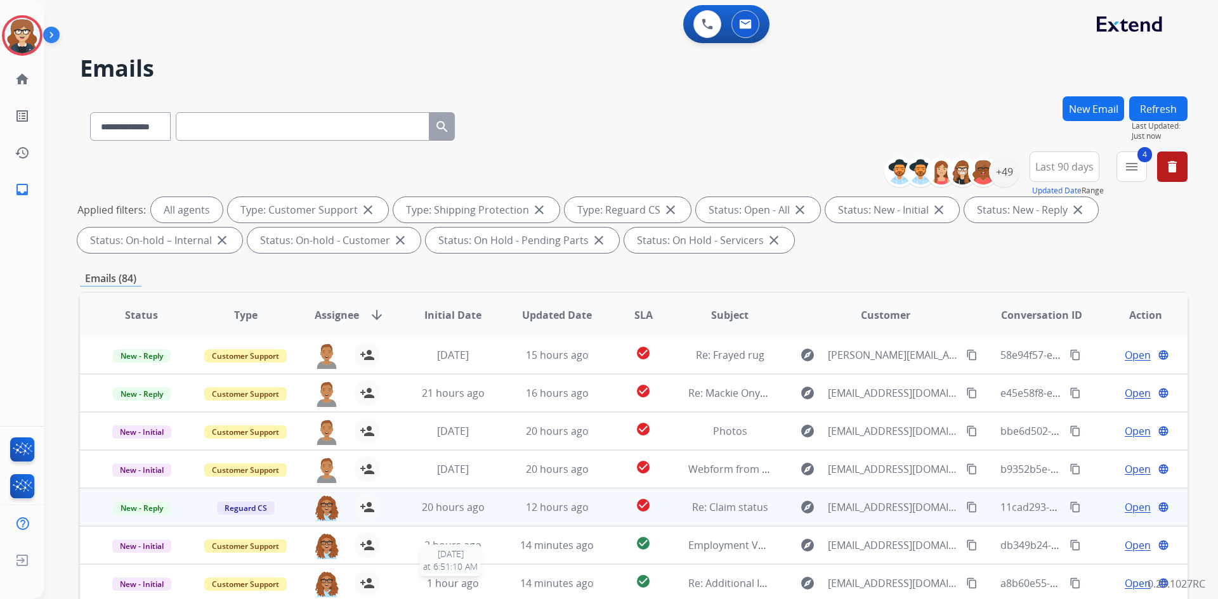
scroll to position [183, 0]
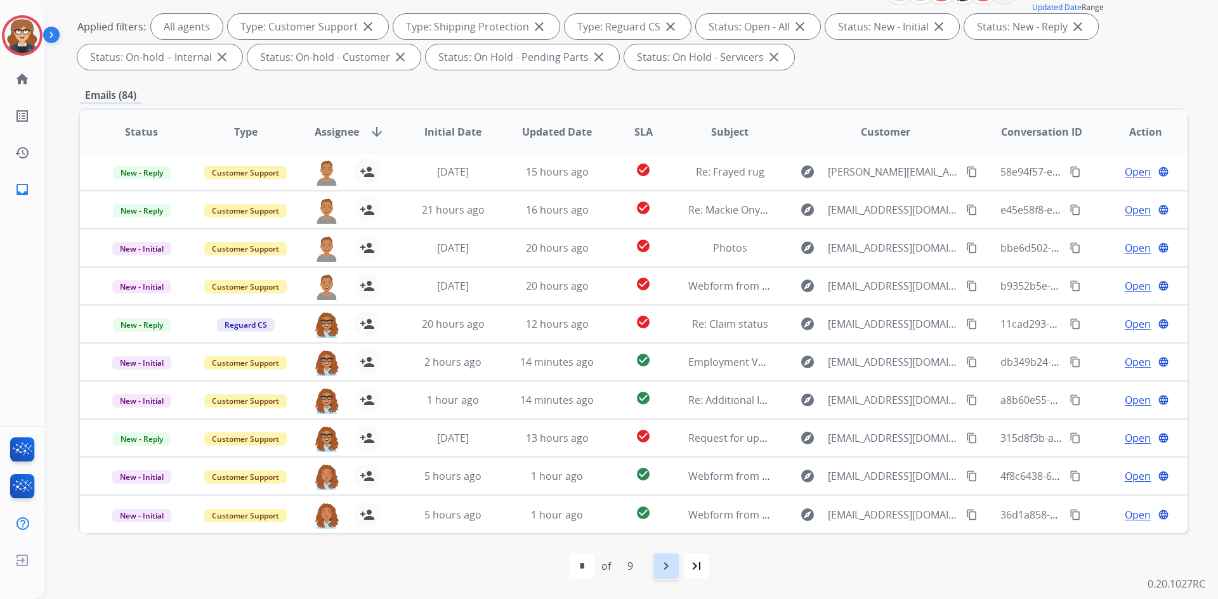
click at [659, 564] on mat-icon "navigate_next" at bounding box center [665, 566] width 15 height 15
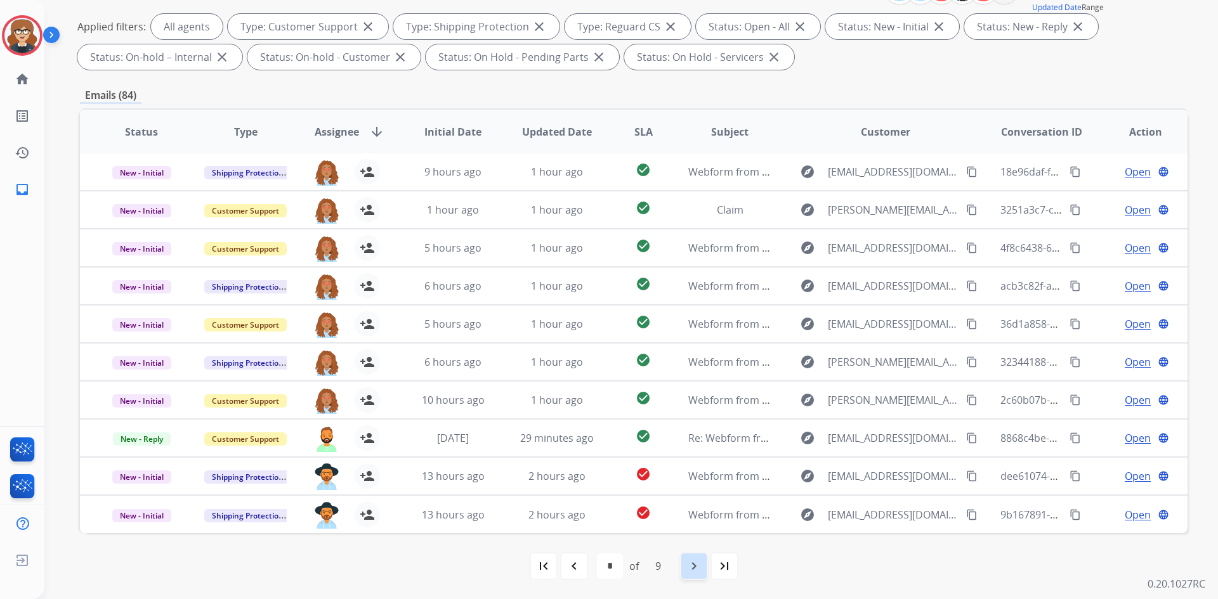
click at [691, 572] on mat-icon "navigate_next" at bounding box center [693, 566] width 15 height 15
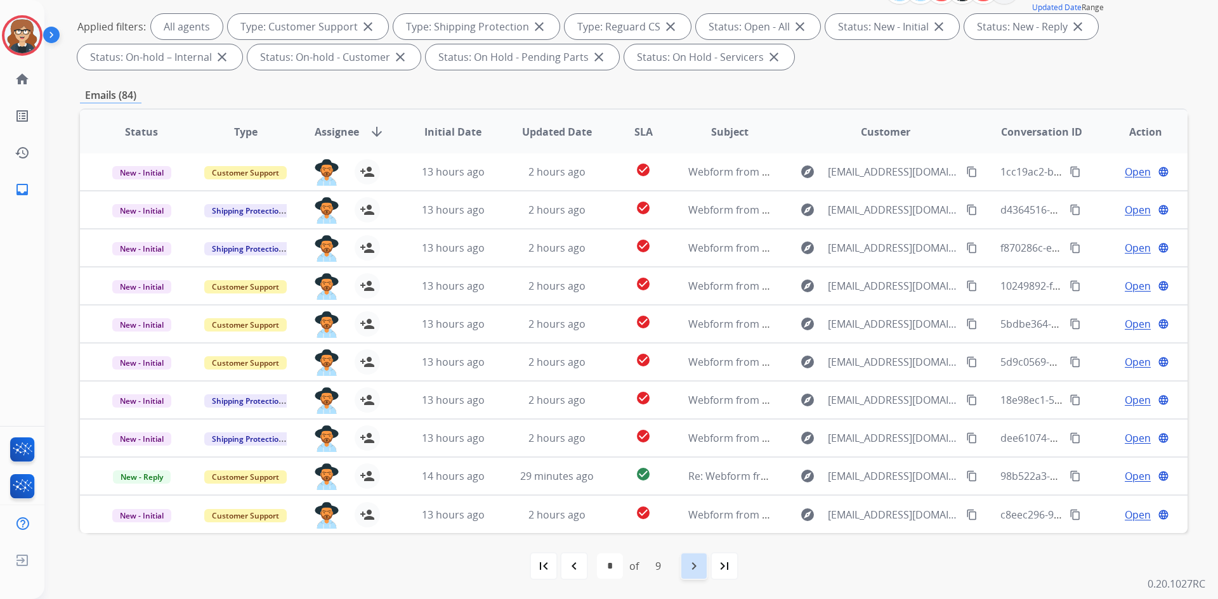
click at [692, 570] on mat-icon "navigate_next" at bounding box center [693, 566] width 15 height 15
select select "*"
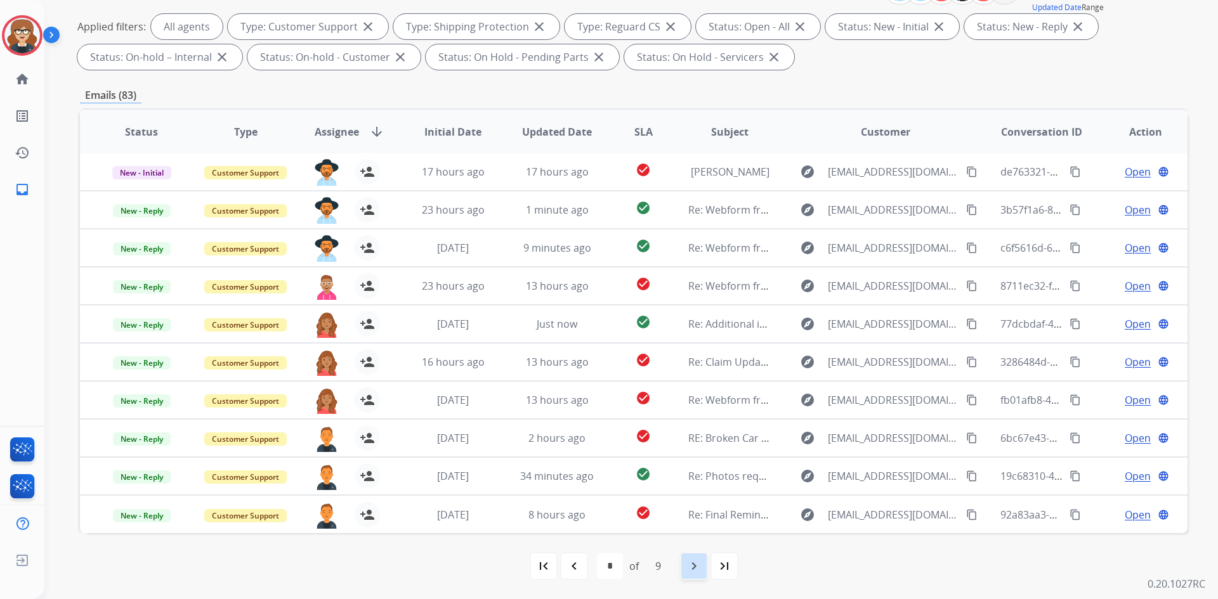
click at [693, 566] on mat-icon "navigate_next" at bounding box center [693, 566] width 15 height 15
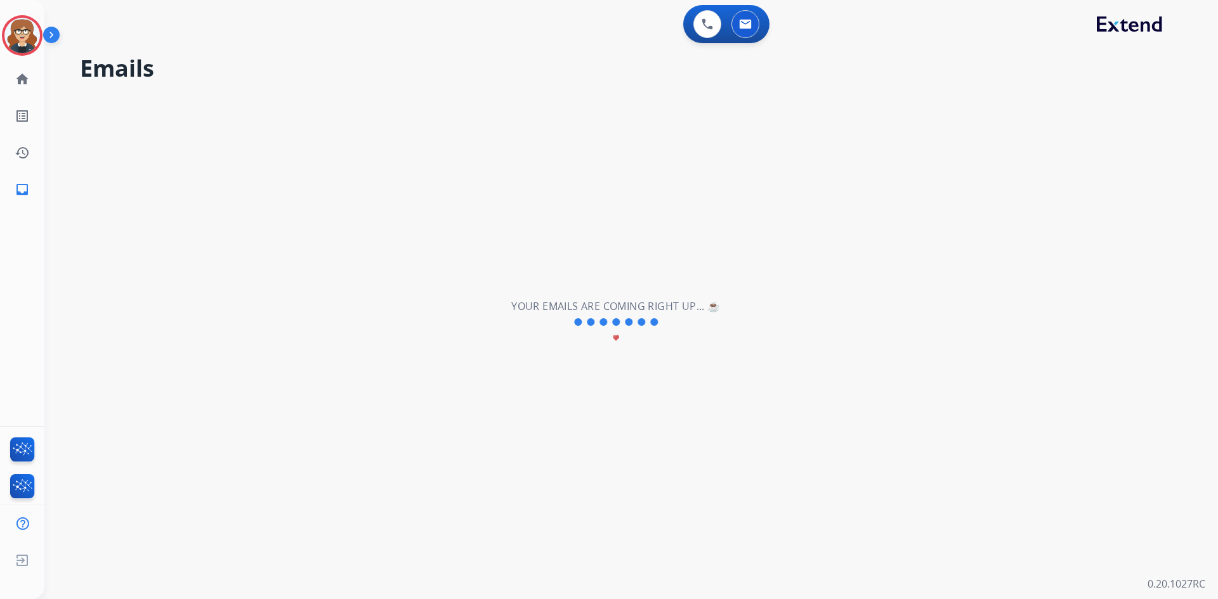
scroll to position [0, 0]
